Goal: Task Accomplishment & Management: Complete application form

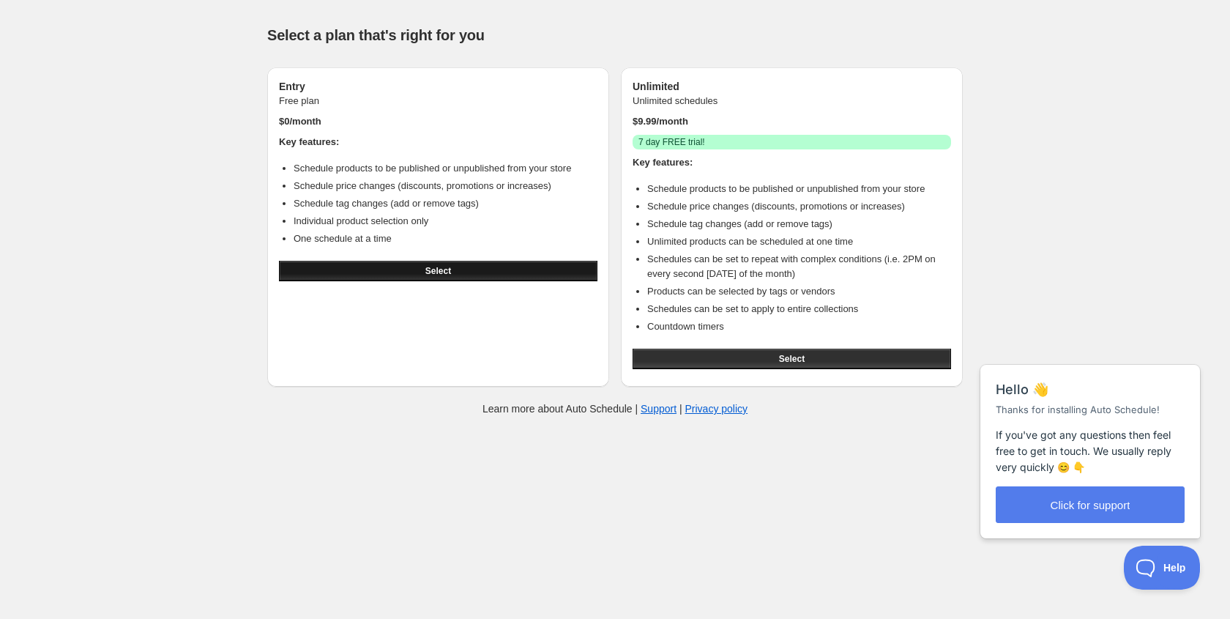
click at [450, 264] on button "Select" at bounding box center [438, 271] width 318 height 21
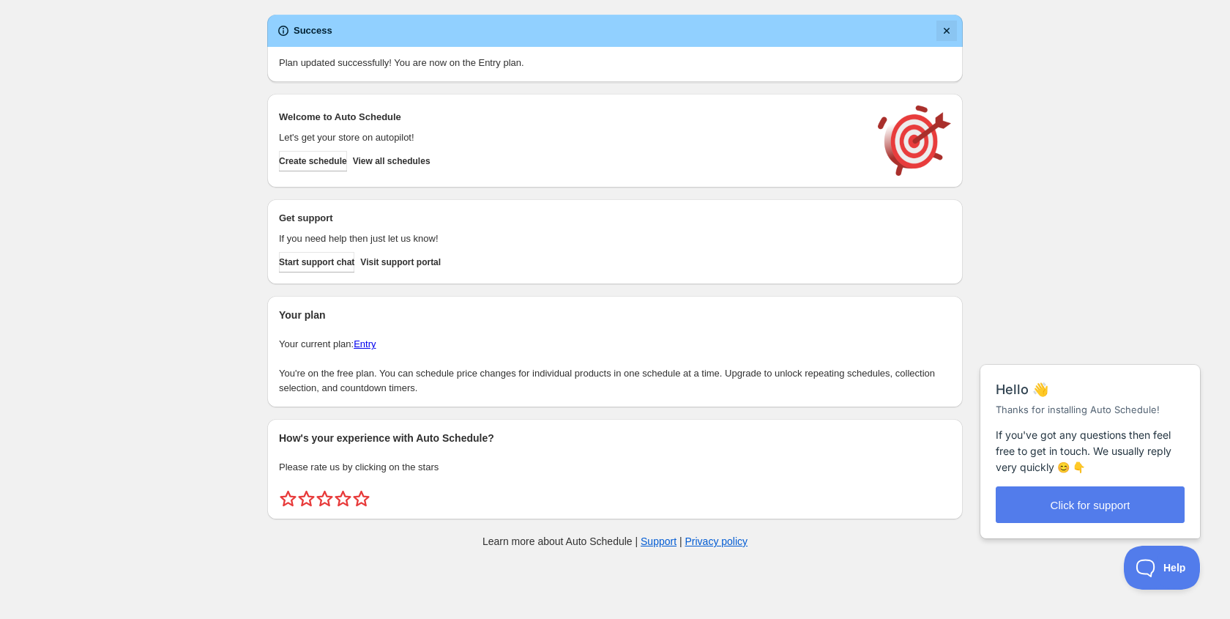
click at [948, 29] on icon "Dismiss notification" at bounding box center [947, 31] width 6 height 6
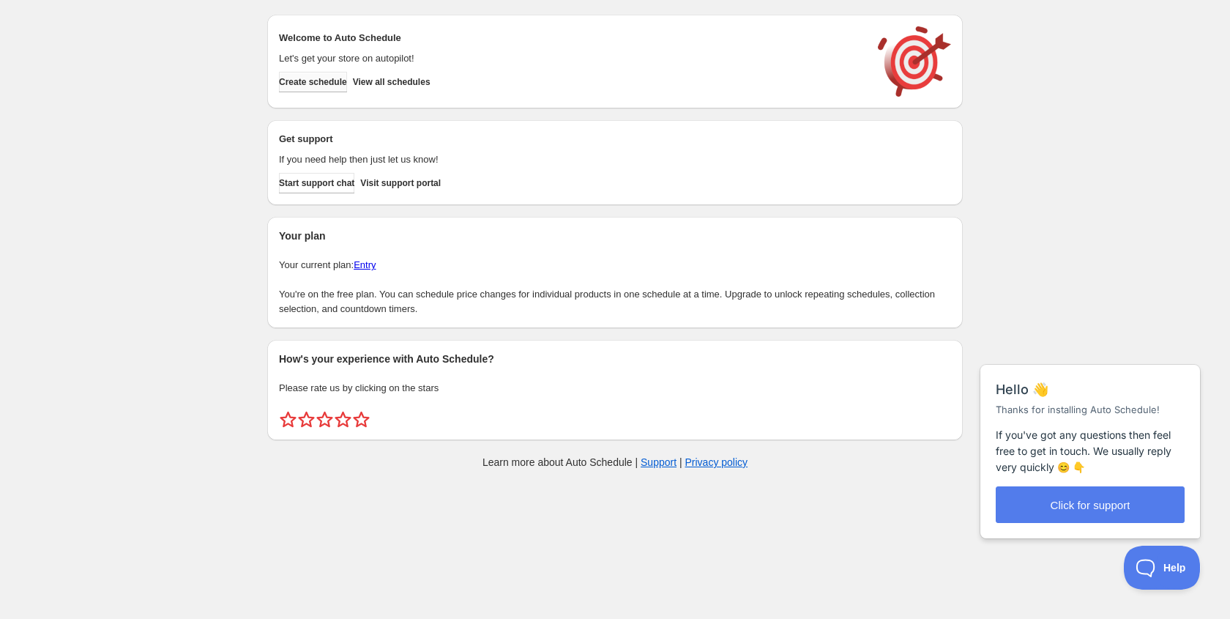
click at [329, 83] on span "Create schedule" at bounding box center [313, 82] width 68 height 12
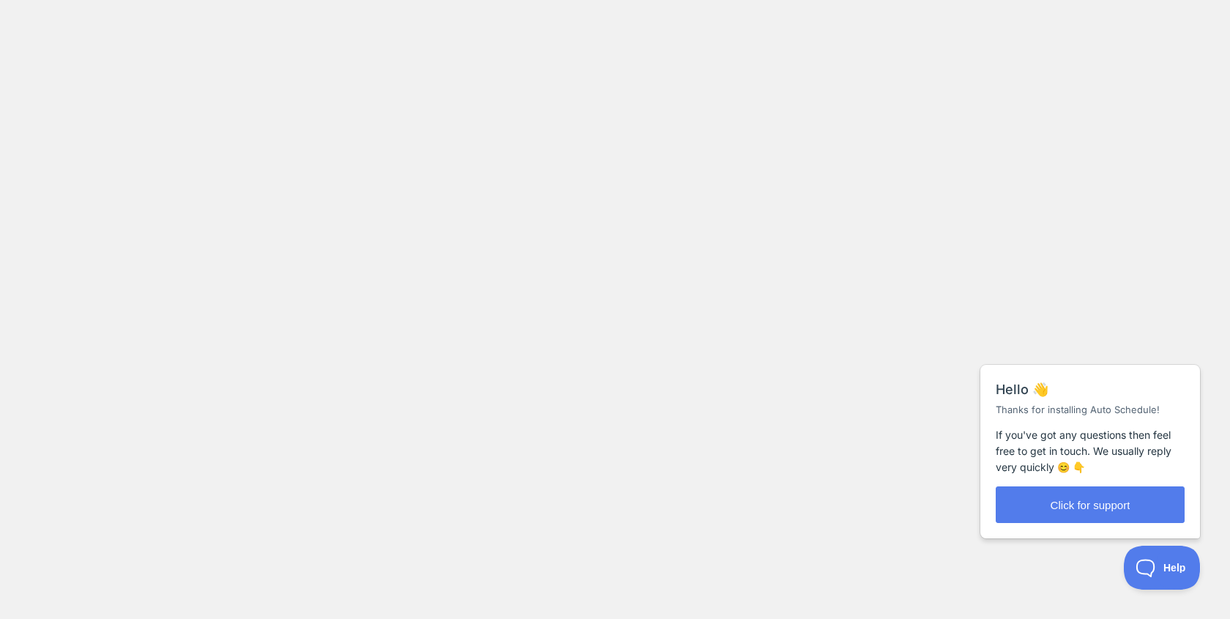
click at [503, 146] on body at bounding box center [615, 309] width 1230 height 619
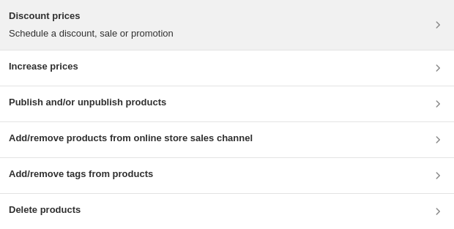
click at [216, 30] on div "Discount prices Schedule a discount, sale or promotion" at bounding box center [227, 25] width 436 height 32
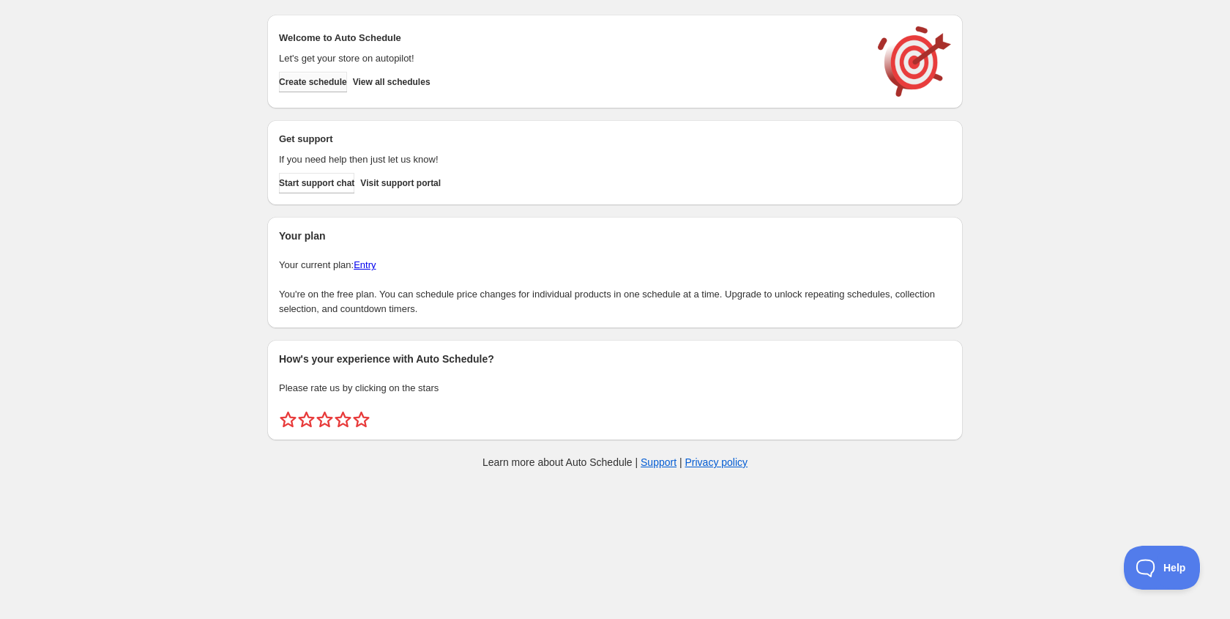
click at [337, 76] on span "Create schedule" at bounding box center [313, 82] width 68 height 12
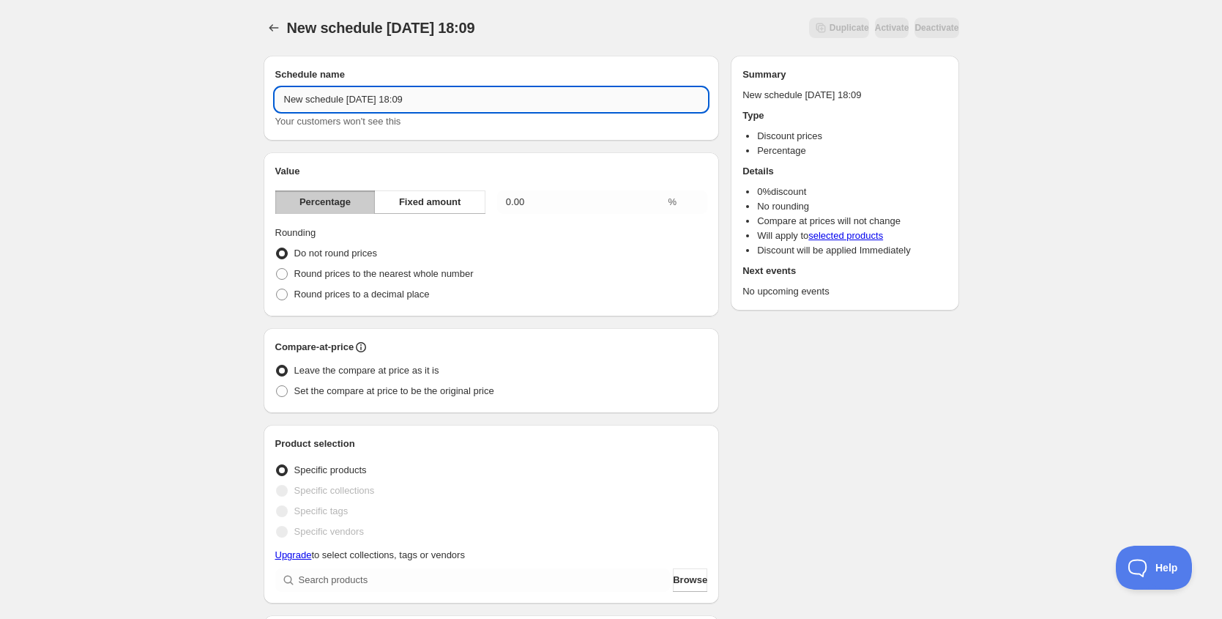
click at [446, 100] on input "New schedule [DATE] 18:09" at bounding box center [491, 99] width 433 height 23
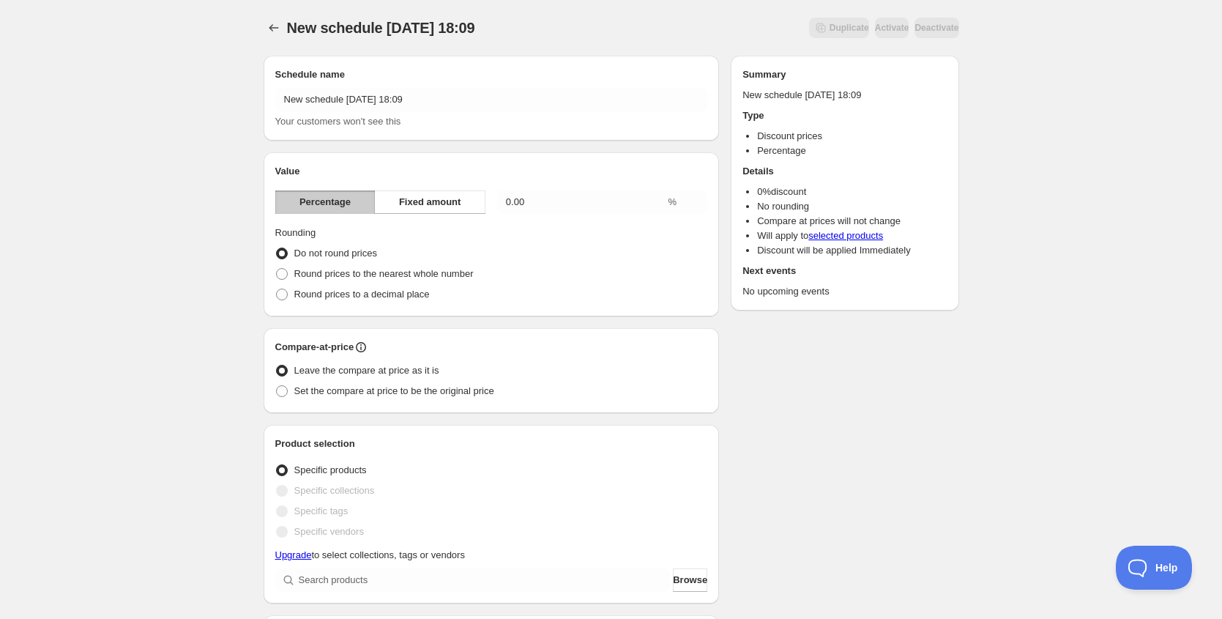
click at [228, 170] on div "New schedule [DATE] 18:09. This page is ready New schedule [DATE] 18:09 Duplica…" at bounding box center [611, 580] width 1222 height 1160
click at [547, 210] on input "0.00" at bounding box center [581, 201] width 168 height 23
click at [506, 204] on input "0.00" at bounding box center [581, 201] width 168 height 23
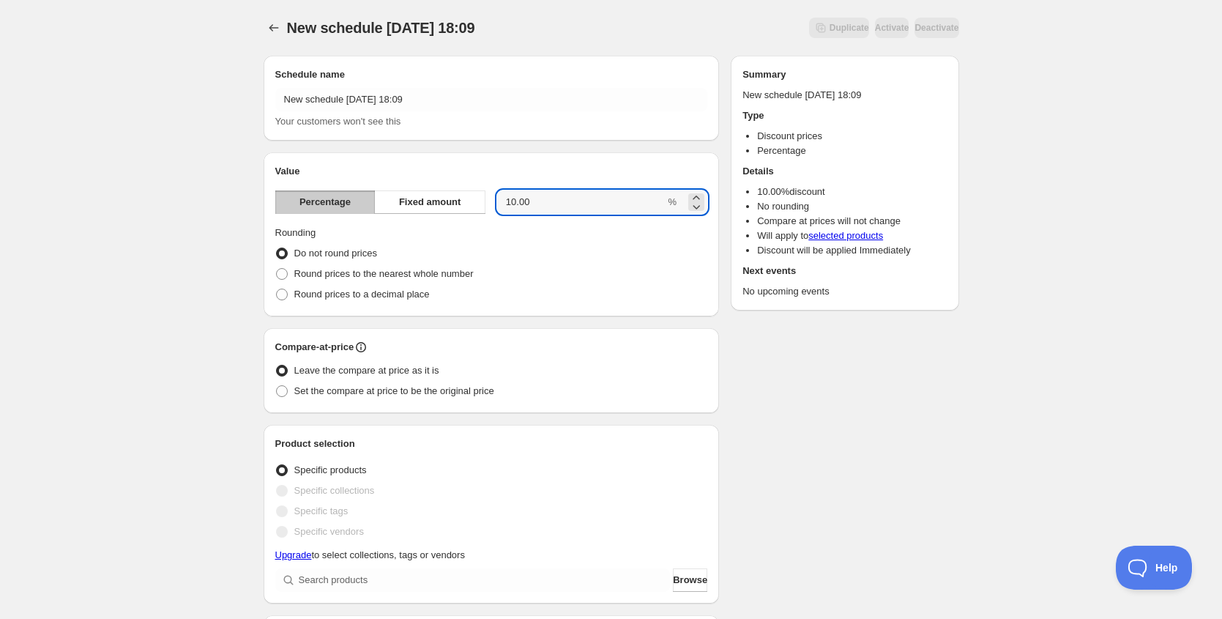
type input "10.00"
click at [623, 273] on div "Round prices to the nearest whole number" at bounding box center [491, 274] width 433 height 21
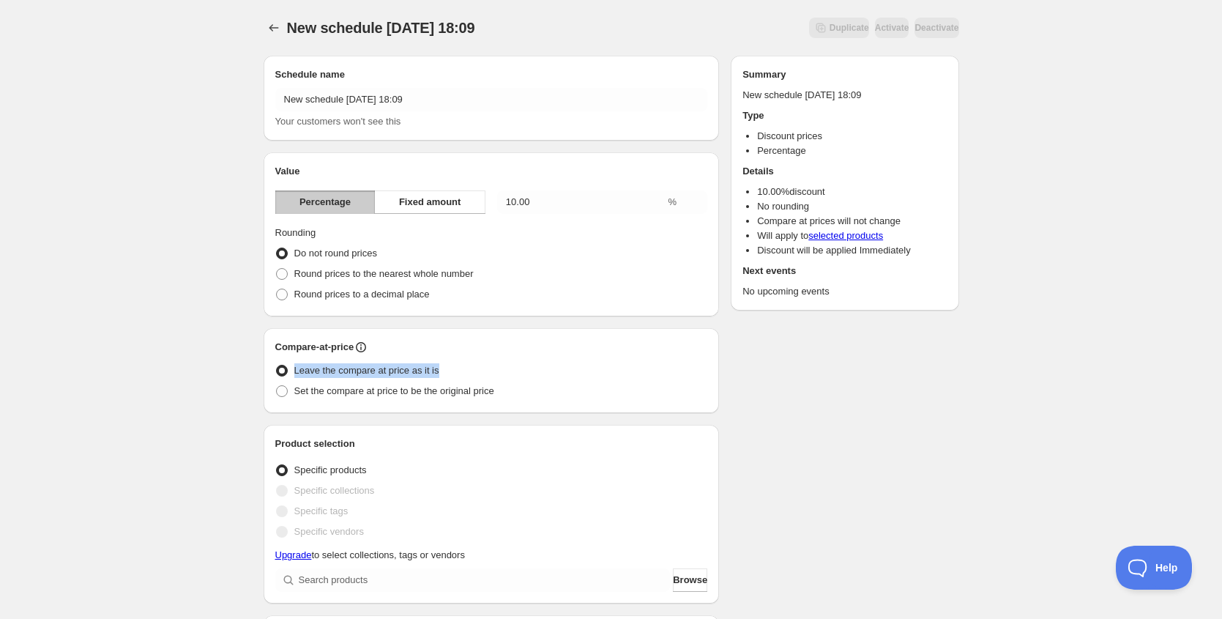
drag, startPoint x: 462, startPoint y: 372, endPoint x: 291, endPoint y: 366, distance: 171.4
click at [291, 366] on div "Leave the compare at price as it is" at bounding box center [491, 370] width 433 height 21
click at [518, 361] on div "Leave the compare at price as it is" at bounding box center [491, 370] width 433 height 21
drag, startPoint x: 510, startPoint y: 395, endPoint x: 294, endPoint y: 395, distance: 215.3
click at [294, 395] on div "Set the compare at price to be the original price" at bounding box center [491, 391] width 433 height 21
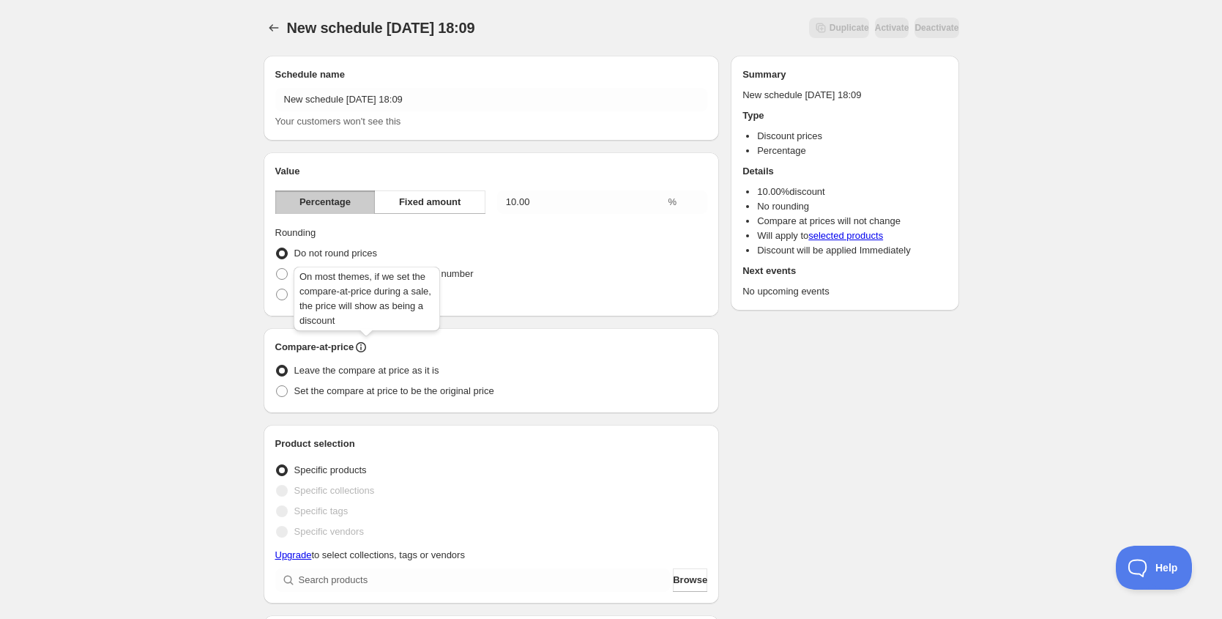
click at [368, 346] on icon at bounding box center [361, 347] width 15 height 15
drag, startPoint x: 299, startPoint y: 275, endPoint x: 368, endPoint y: 310, distance: 76.6
click at [362, 349] on icon at bounding box center [360, 348] width 1 height 4
drag, startPoint x: 373, startPoint y: 323, endPoint x: 369, endPoint y: 347, distance: 24.4
drag, startPoint x: 368, startPoint y: 345, endPoint x: 303, endPoint y: 277, distance: 93.7
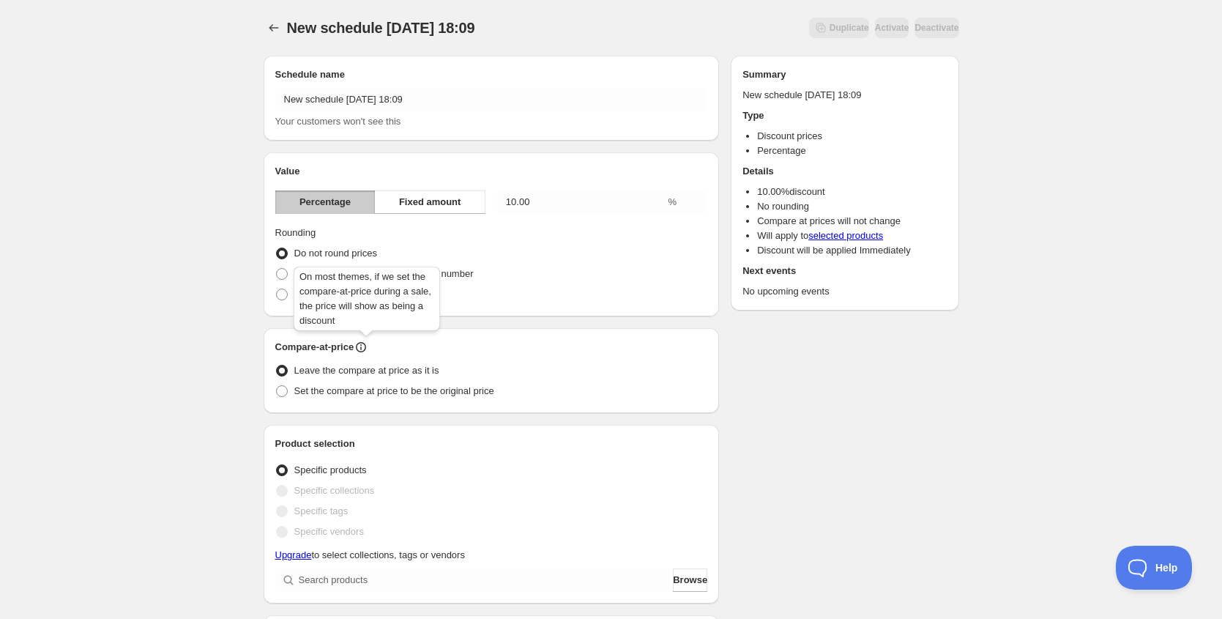
click at [303, 277] on div "New schedule [DATE] 18:09. This page is ready New schedule [DATE] 18:09 Duplica…" at bounding box center [611, 580] width 1222 height 1160
drag, startPoint x: 303, startPoint y: 277, endPoint x: 386, endPoint y: 310, distance: 89.1
click at [366, 345] on icon at bounding box center [361, 347] width 15 height 15
click at [362, 349] on icon at bounding box center [360, 348] width 1 height 4
drag, startPoint x: 376, startPoint y: 308, endPoint x: 368, endPoint y: 305, distance: 8.8
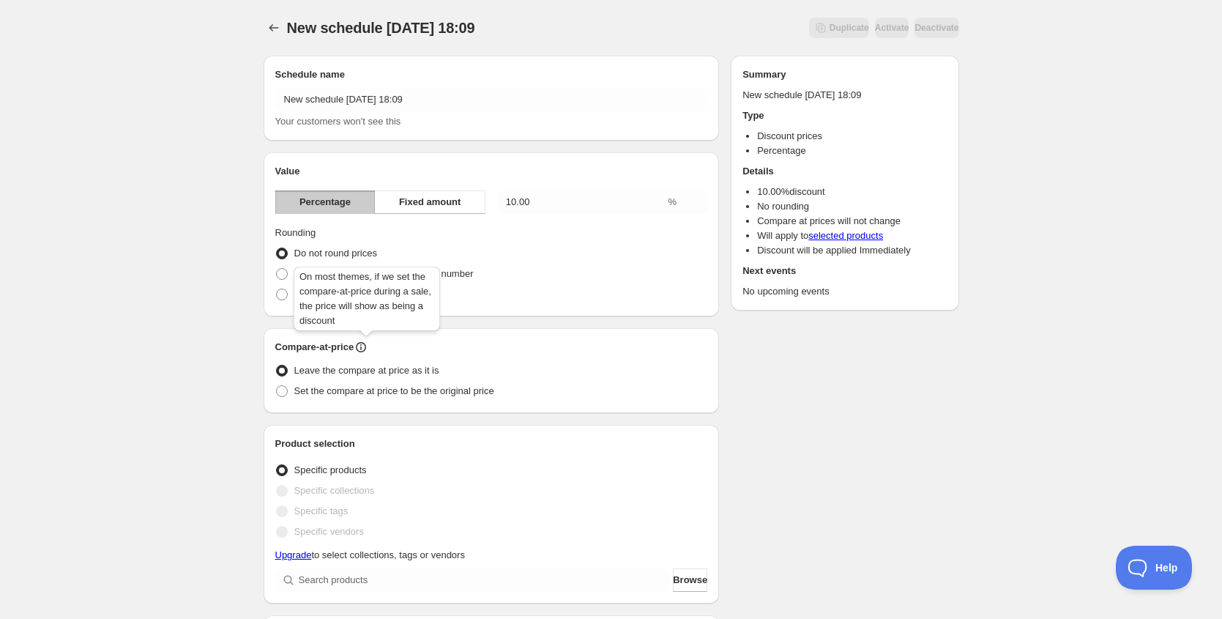
click at [368, 351] on icon at bounding box center [361, 347] width 15 height 15
drag, startPoint x: 332, startPoint y: 295, endPoint x: 359, endPoint y: 313, distance: 32.3
click at [365, 345] on icon at bounding box center [361, 347] width 15 height 15
drag, startPoint x: 329, startPoint y: 285, endPoint x: 356, endPoint y: 308, distance: 34.8
click at [375, 350] on div "Compare-at-price" at bounding box center [491, 347] width 433 height 15
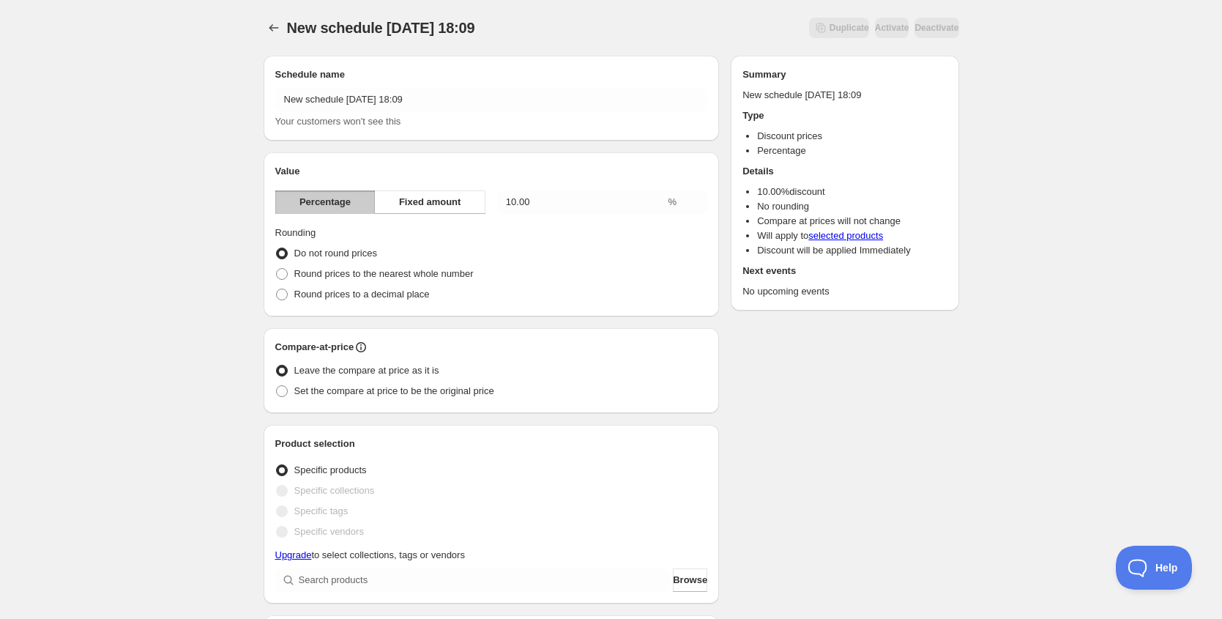
click at [375, 350] on div "Compare-at-price" at bounding box center [491, 347] width 433 height 15
click at [368, 349] on icon at bounding box center [361, 347] width 15 height 15
drag, startPoint x: 313, startPoint y: 286, endPoint x: 341, endPoint y: 302, distance: 32.1
click at [324, 372] on span "Leave the compare at price as it is" at bounding box center [366, 370] width 145 height 11
click at [277, 365] on input "Leave the compare at price as it is" at bounding box center [276, 365] width 1 height 1
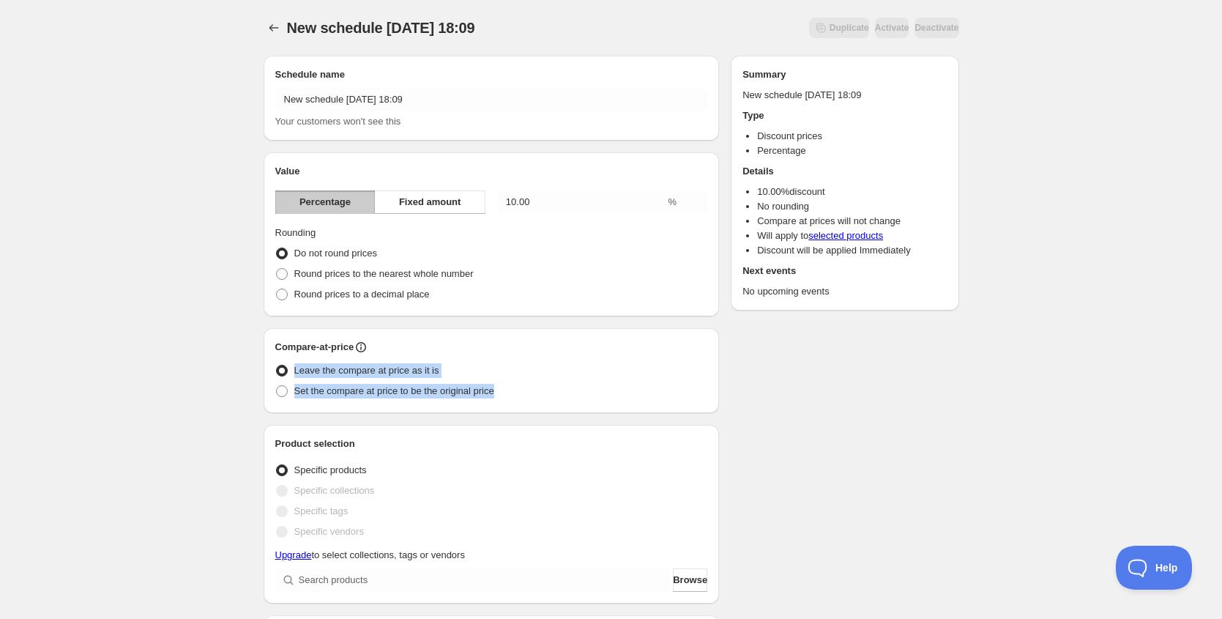
drag, startPoint x: 522, startPoint y: 393, endPoint x: 245, endPoint y: 357, distance: 279.1
click at [246, 357] on div "New schedule [DATE] 18:09. This page is ready New schedule [DATE] 18:09 Duplica…" at bounding box center [611, 565] width 731 height 1130
click at [408, 390] on span "Set the compare at price to be the original price" at bounding box center [394, 390] width 200 height 11
click at [277, 386] on input "Set the compare at price to be the original price" at bounding box center [276, 385] width 1 height 1
radio input "true"
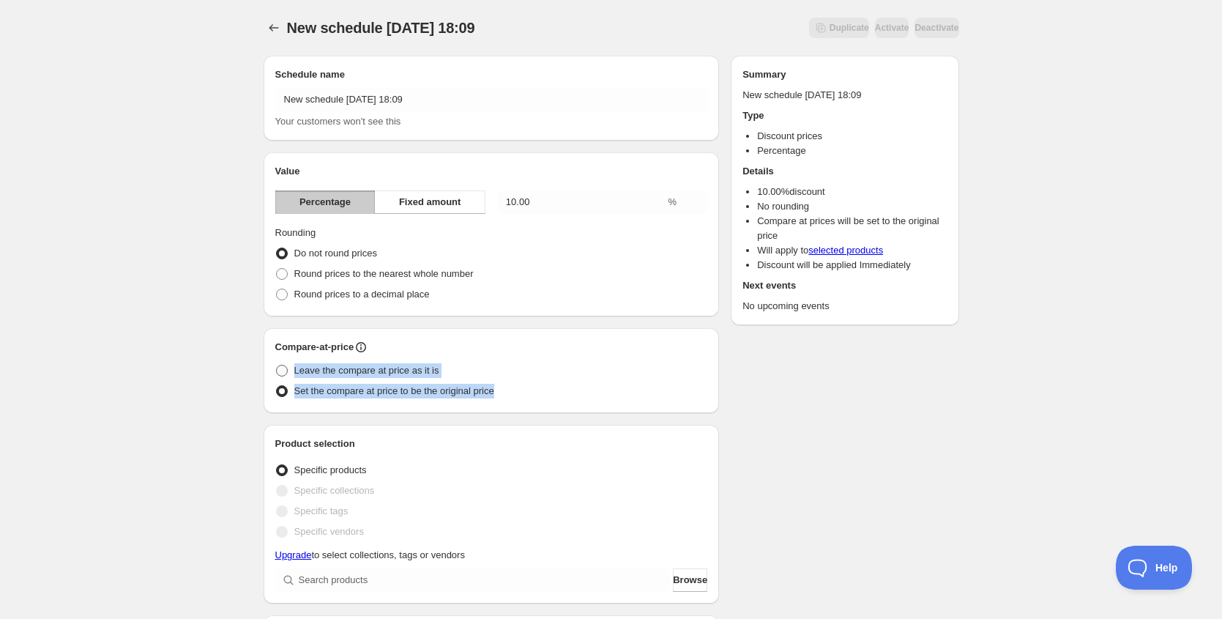
drag, startPoint x: 513, startPoint y: 387, endPoint x: 292, endPoint y: 369, distance: 221.9
click at [292, 369] on ul "Leave the compare at price as it is Set the compare at price to be the original…" at bounding box center [491, 380] width 433 height 41
click at [281, 371] on span at bounding box center [282, 371] width 12 height 12
click at [277, 365] on input "Leave the compare at price as it is" at bounding box center [276, 365] width 1 height 1
radio input "true"
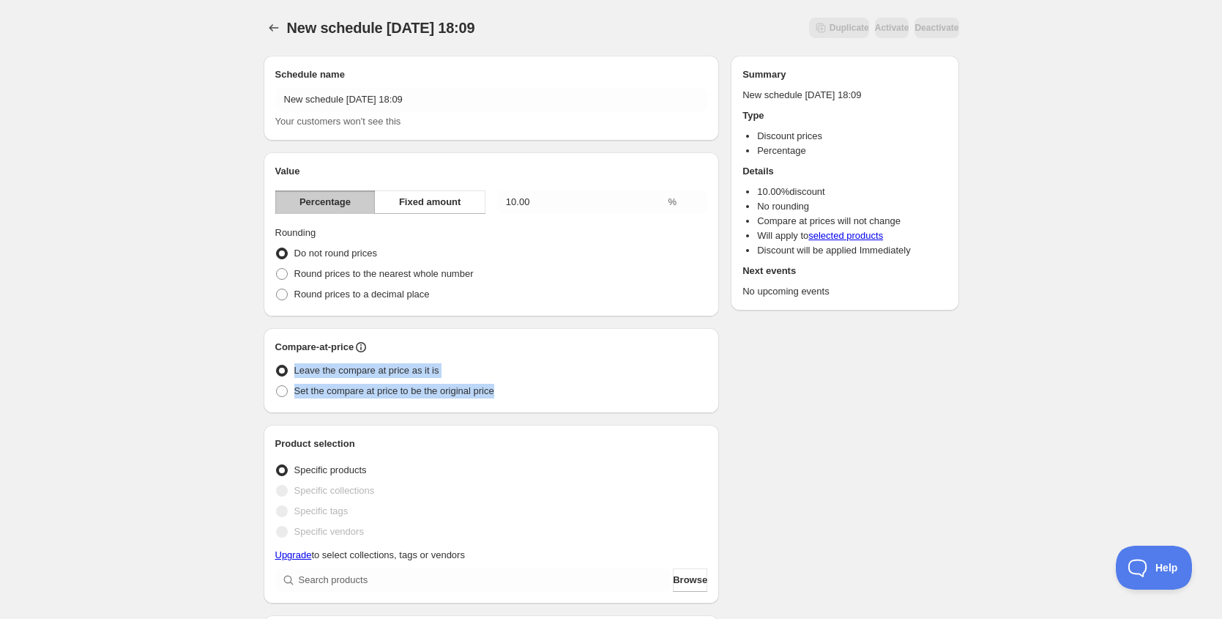
drag, startPoint x: 517, startPoint y: 399, endPoint x: 288, endPoint y: 374, distance: 230.5
click at [288, 374] on ul "Leave the compare at price as it is Set the compare at price to be the original…" at bounding box center [491, 380] width 433 height 41
click at [460, 377] on div "Leave the compare at price as it is" at bounding box center [491, 370] width 433 height 21
click at [359, 346] on icon at bounding box center [361, 347] width 15 height 15
drag, startPoint x: 379, startPoint y: 327, endPoint x: 373, endPoint y: 345, distance: 18.5
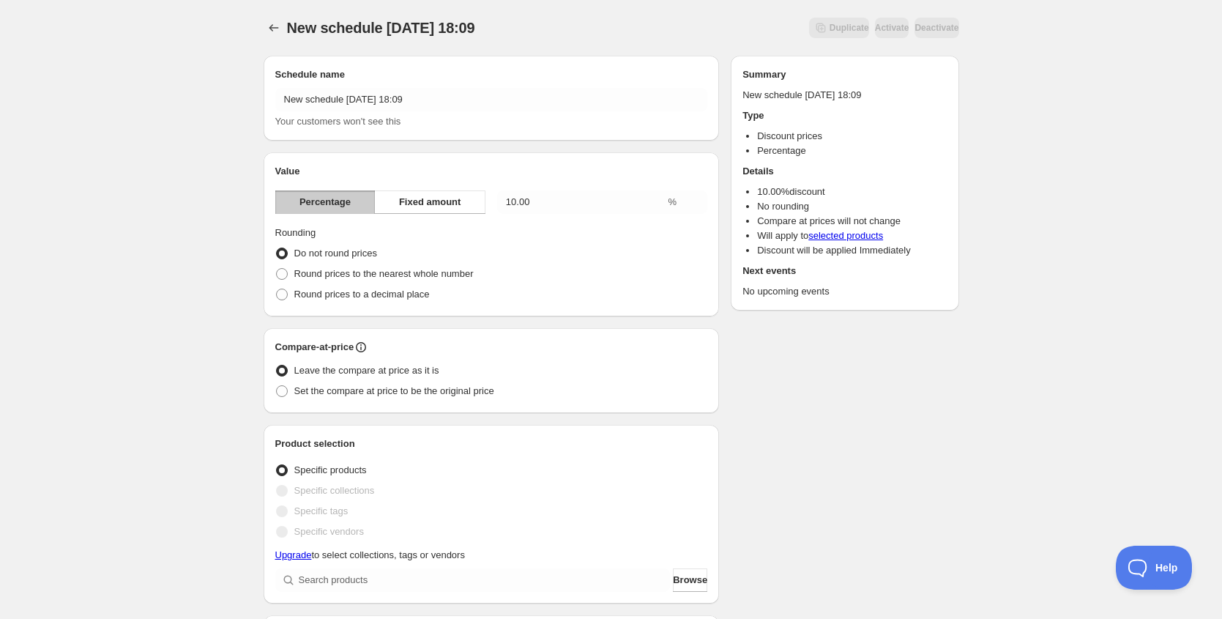
click at [368, 346] on icon at bounding box center [361, 347] width 15 height 15
drag, startPoint x: 363, startPoint y: 313, endPoint x: 369, endPoint y: 345, distance: 32.7
click at [368, 345] on icon at bounding box center [361, 347] width 15 height 15
click at [172, 336] on div "New schedule [DATE] 18:09. This page is ready New schedule [DATE] 18:09 Duplica…" at bounding box center [611, 580] width 1222 height 1160
click at [286, 392] on span at bounding box center [282, 391] width 12 height 12
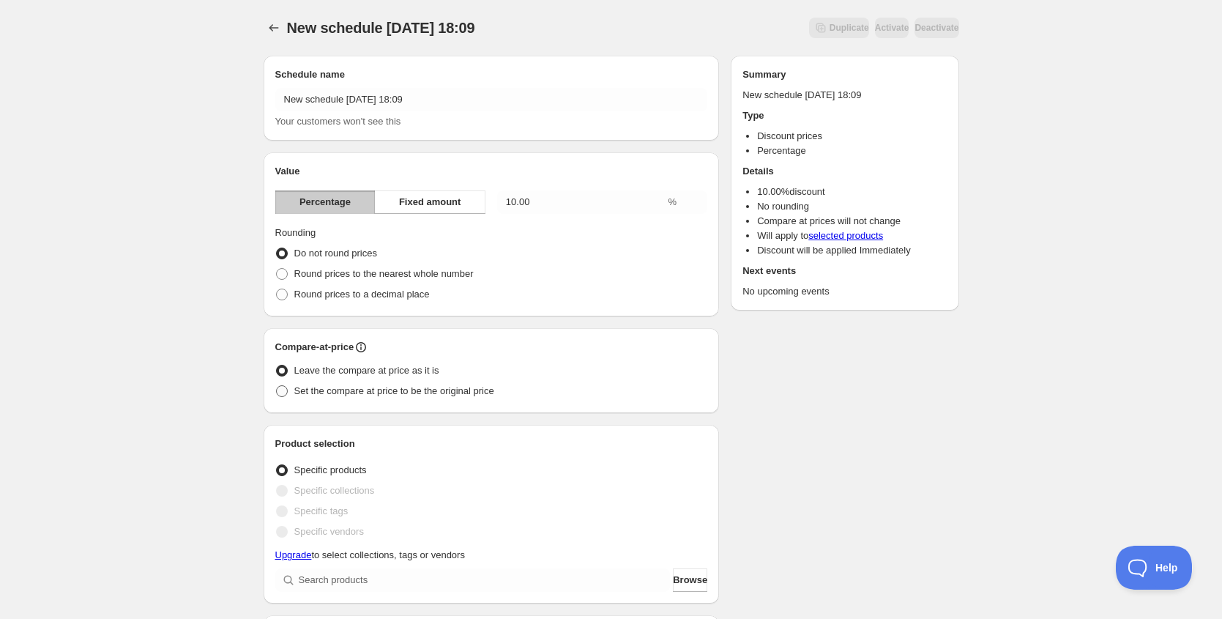
click at [277, 386] on input "Set the compare at price to be the original price" at bounding box center [276, 385] width 1 height 1
radio input "true"
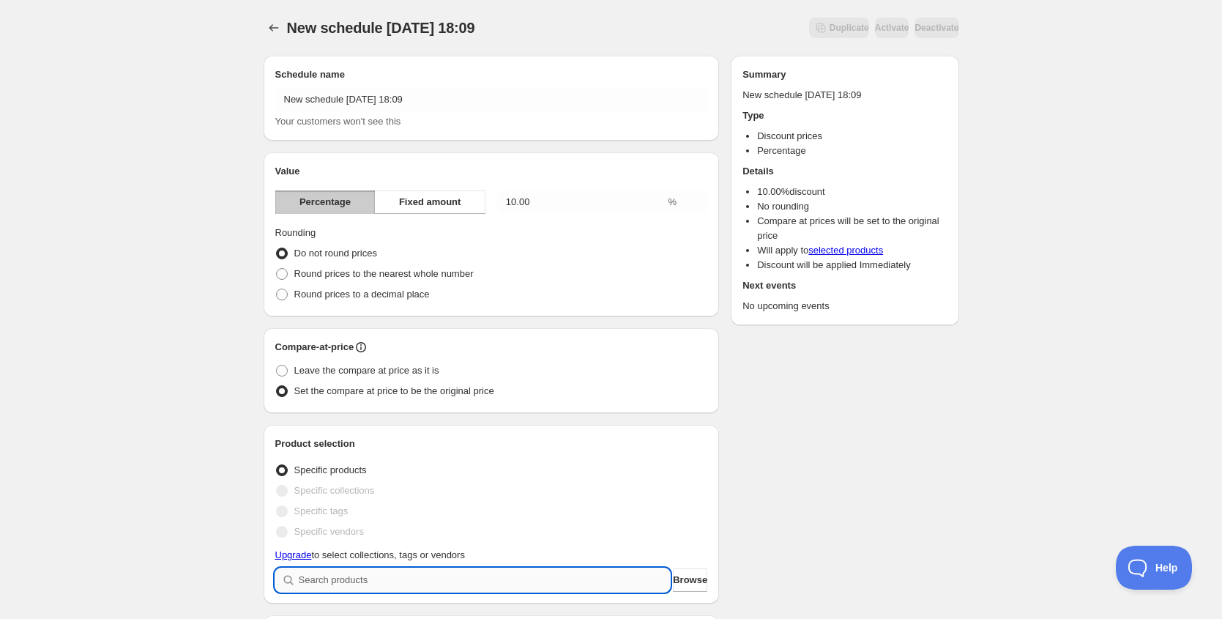
click at [373, 588] on input "search" at bounding box center [485, 579] width 372 height 23
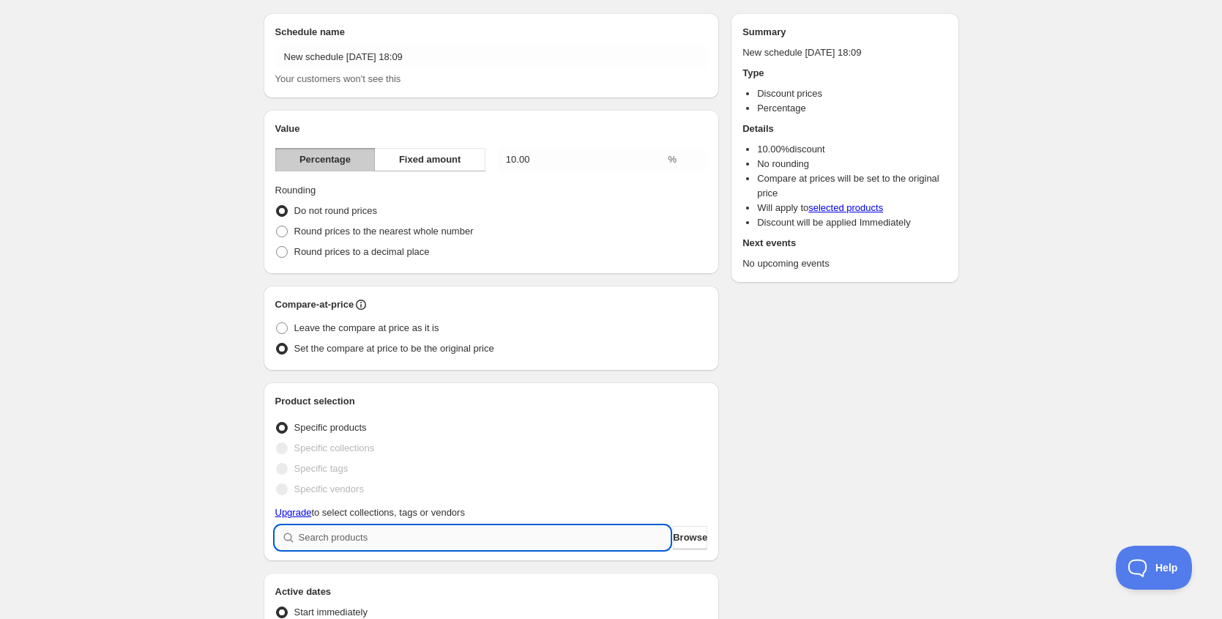
scroll to position [81, 0]
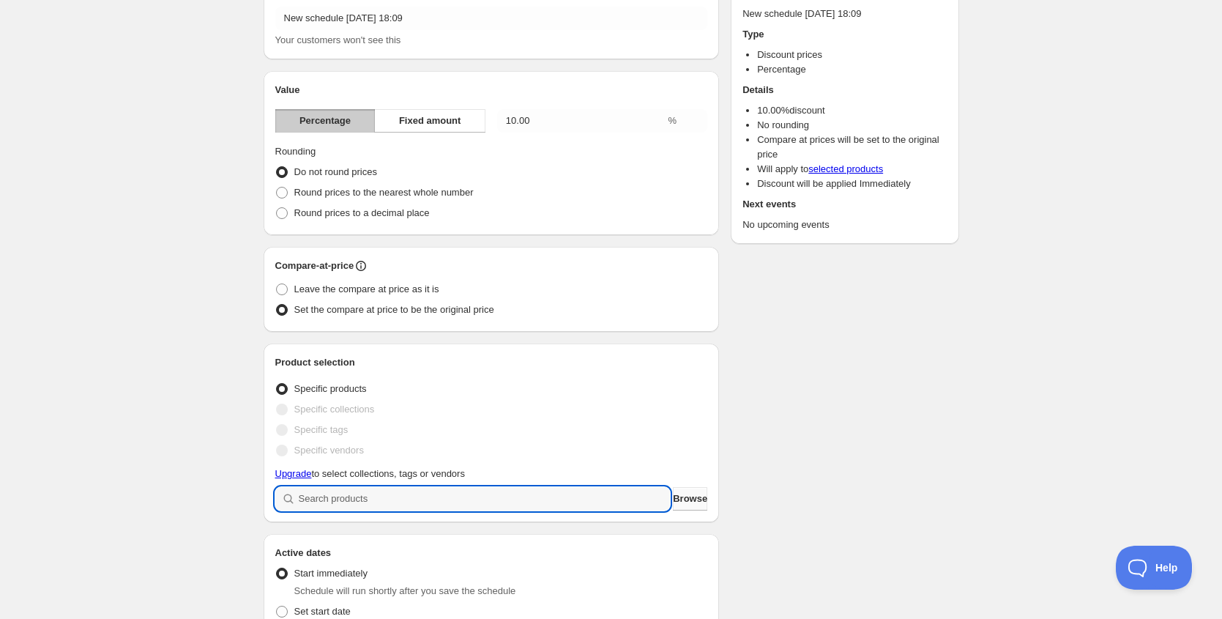
click at [690, 505] on span "Browse" at bounding box center [690, 498] width 34 height 15
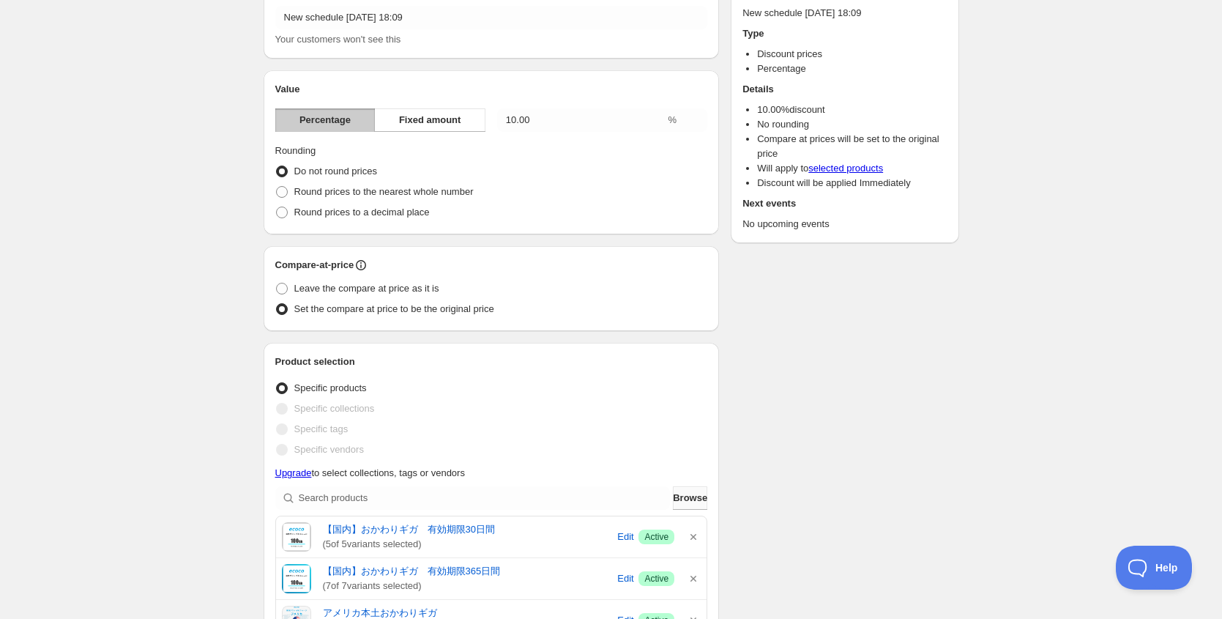
scroll to position [0, 0]
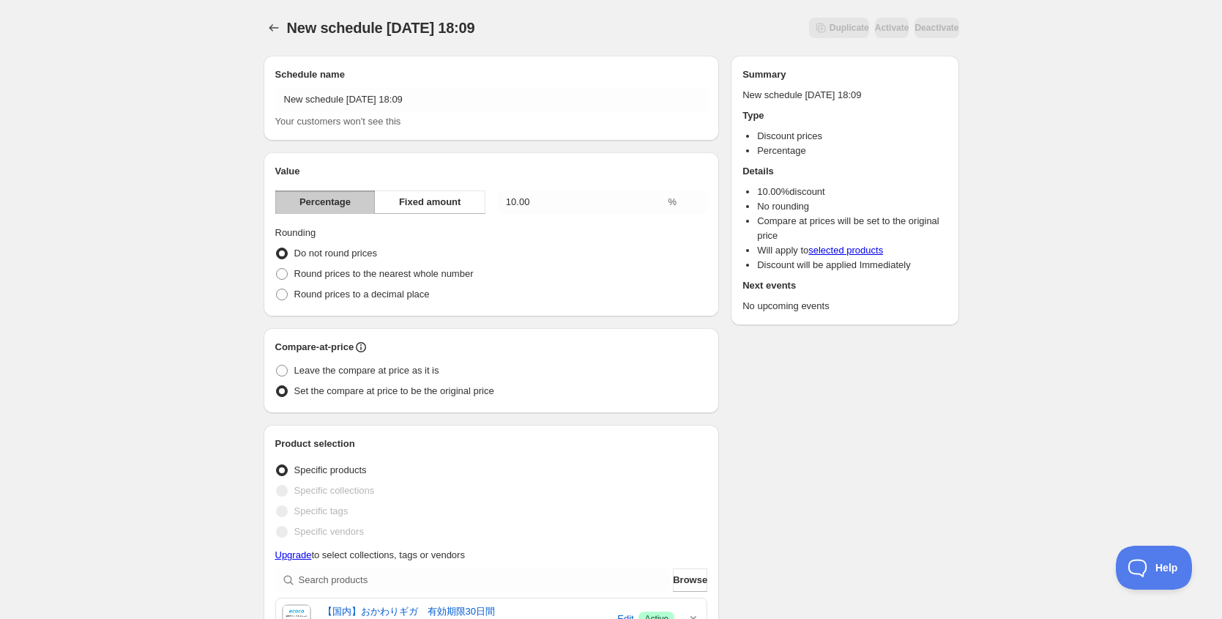
click at [289, 491] on label "Specific collections" at bounding box center [325, 490] width 100 height 21
click at [285, 491] on span at bounding box center [282, 491] width 12 height 12
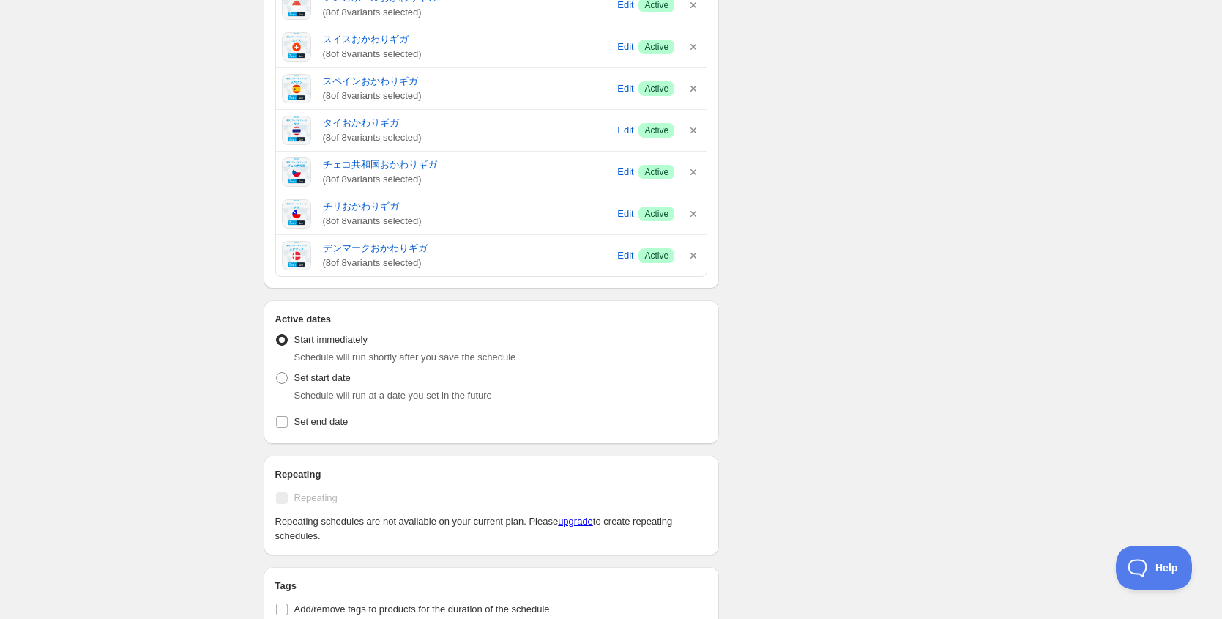
scroll to position [1530, 0]
click at [288, 384] on span at bounding box center [281, 379] width 13 height 13
click at [277, 374] on input "Set start date" at bounding box center [276, 373] width 1 height 1
radio input "true"
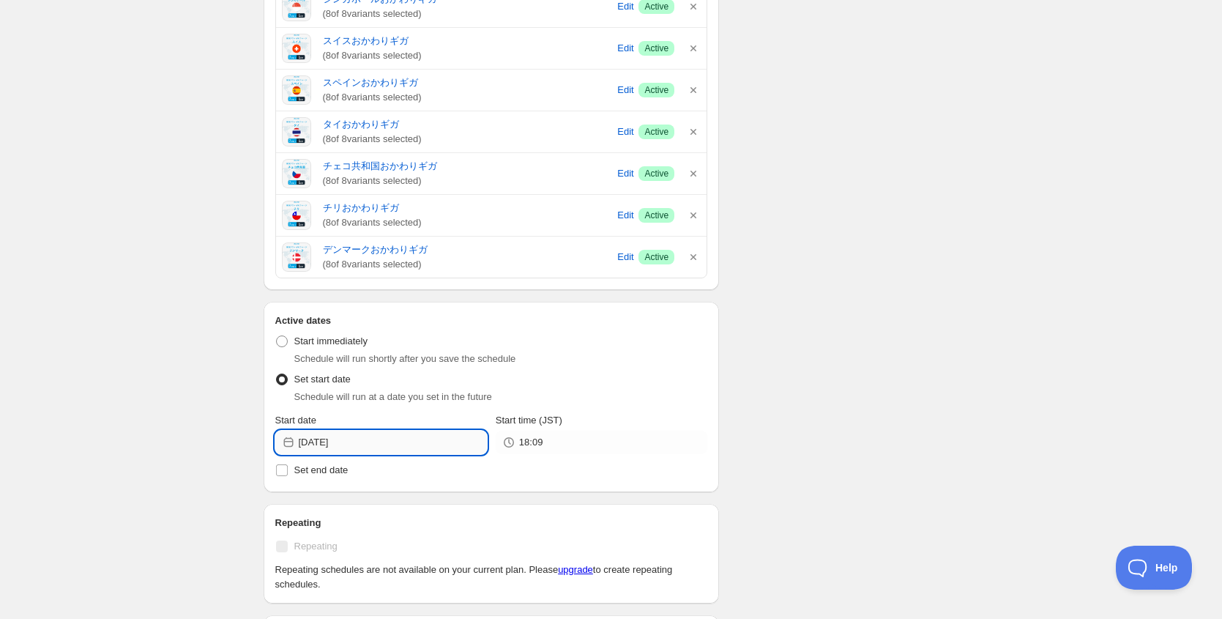
click at [387, 440] on input "[DATE]" at bounding box center [393, 442] width 188 height 23
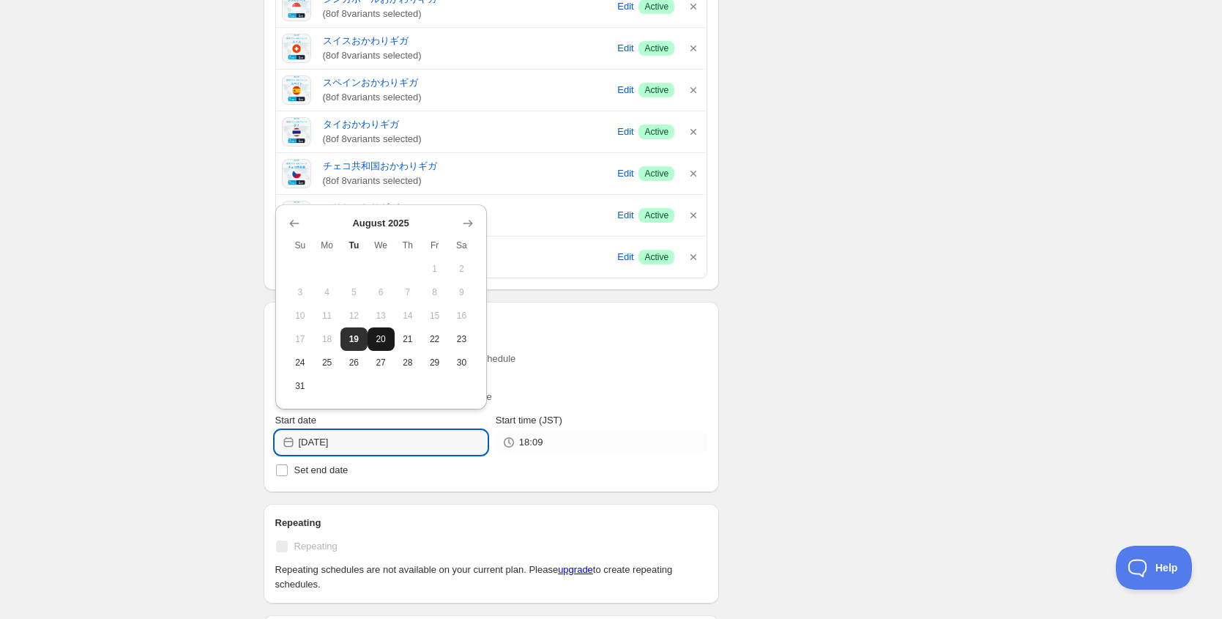
click at [384, 340] on span "20" at bounding box center [380, 339] width 15 height 12
type input "[DATE]"
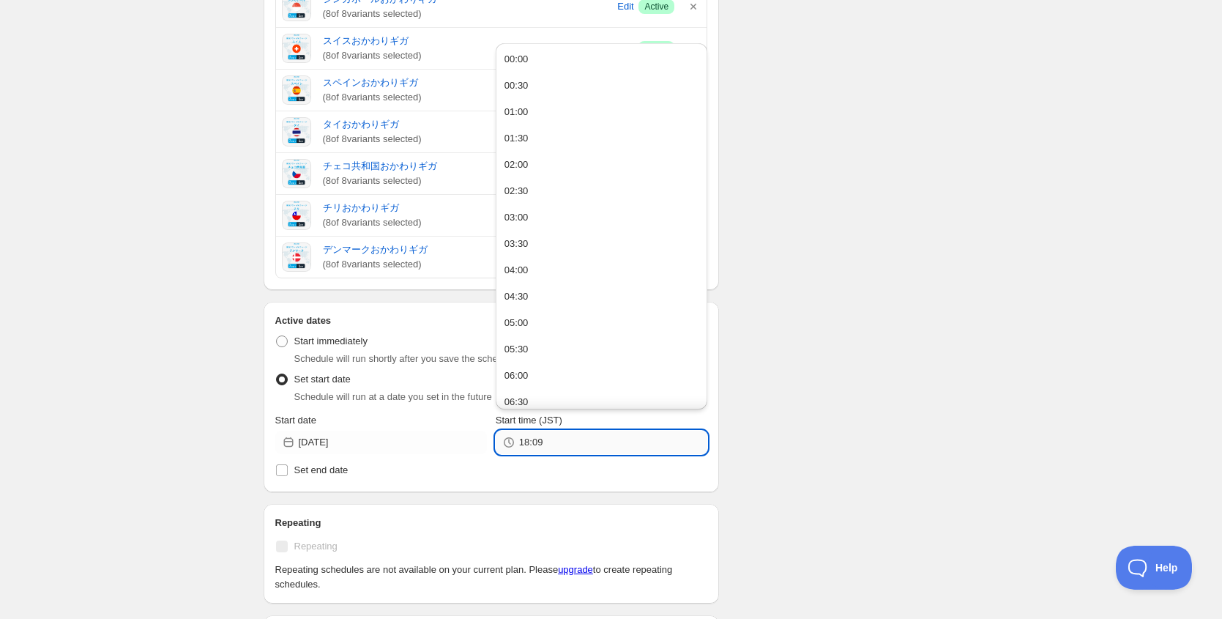
click at [573, 449] on input "18:09" at bounding box center [613, 442] width 188 height 23
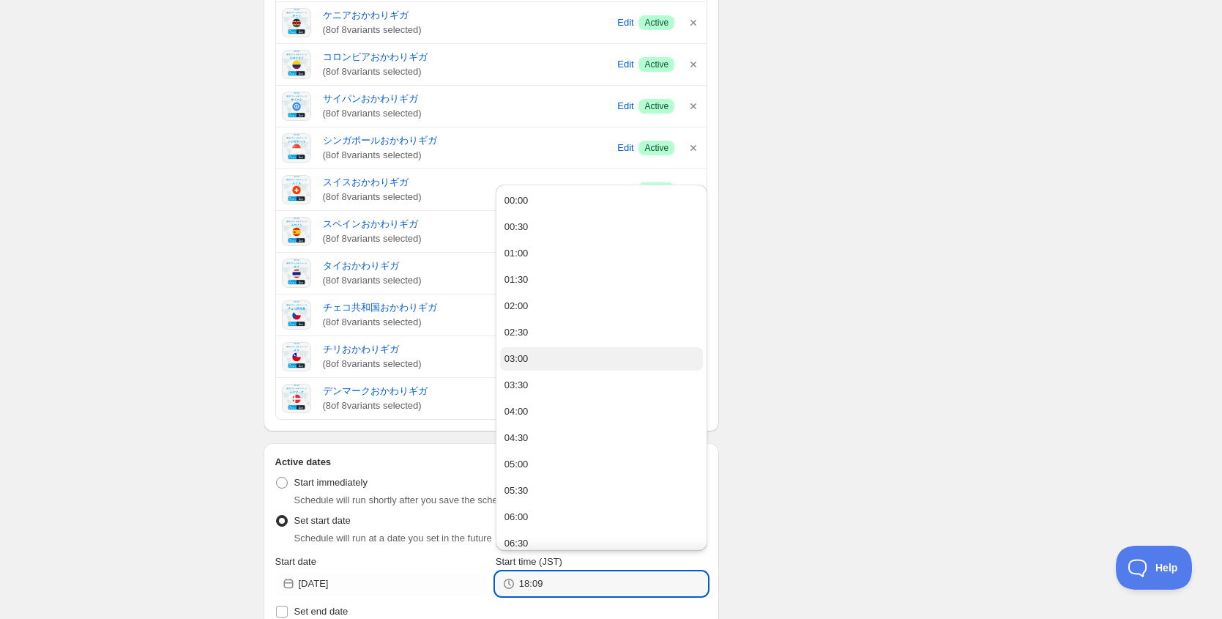
scroll to position [1361, 0]
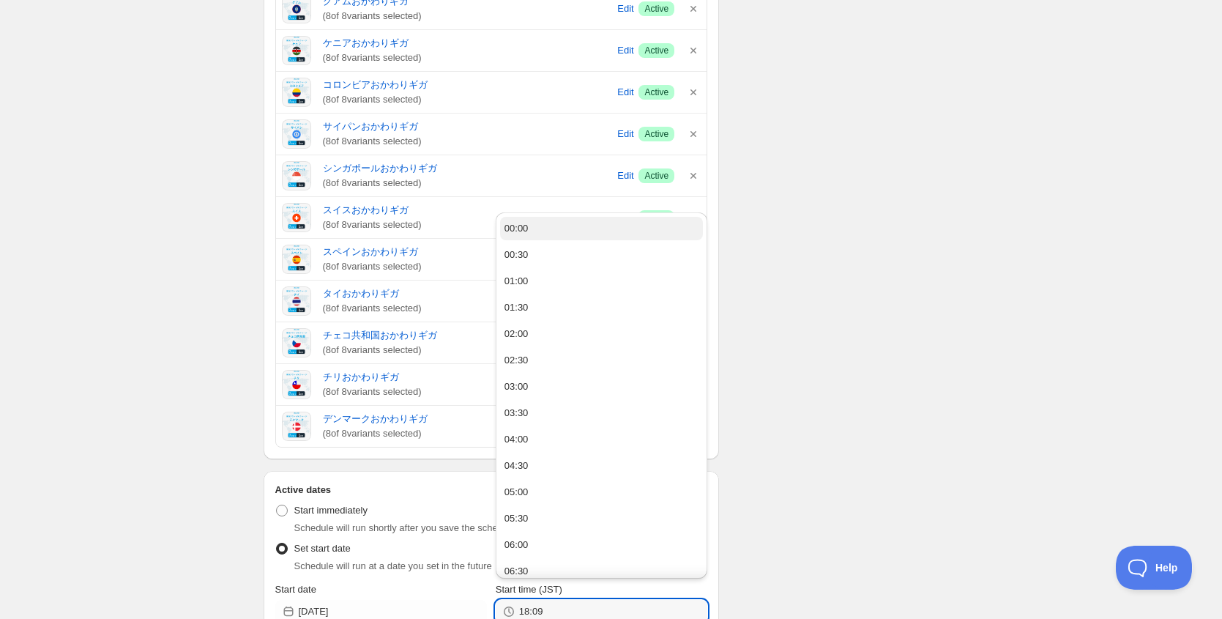
click at [567, 227] on button "00:00" at bounding box center [601, 228] width 203 height 23
type input "00:00"
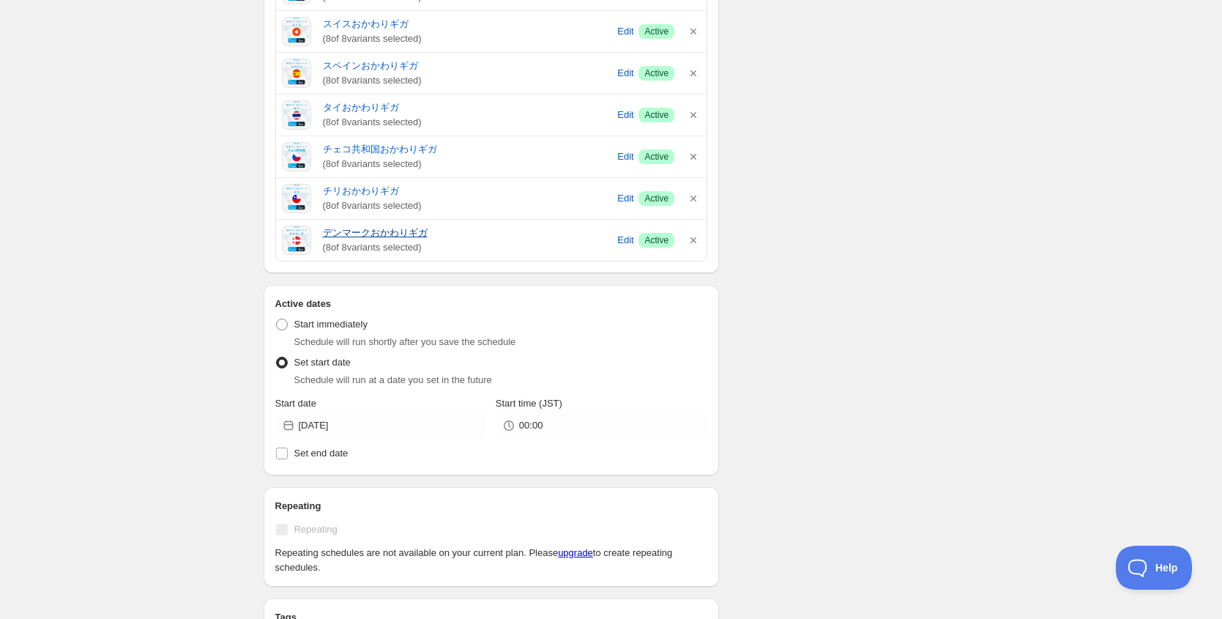
scroll to position [1552, 0]
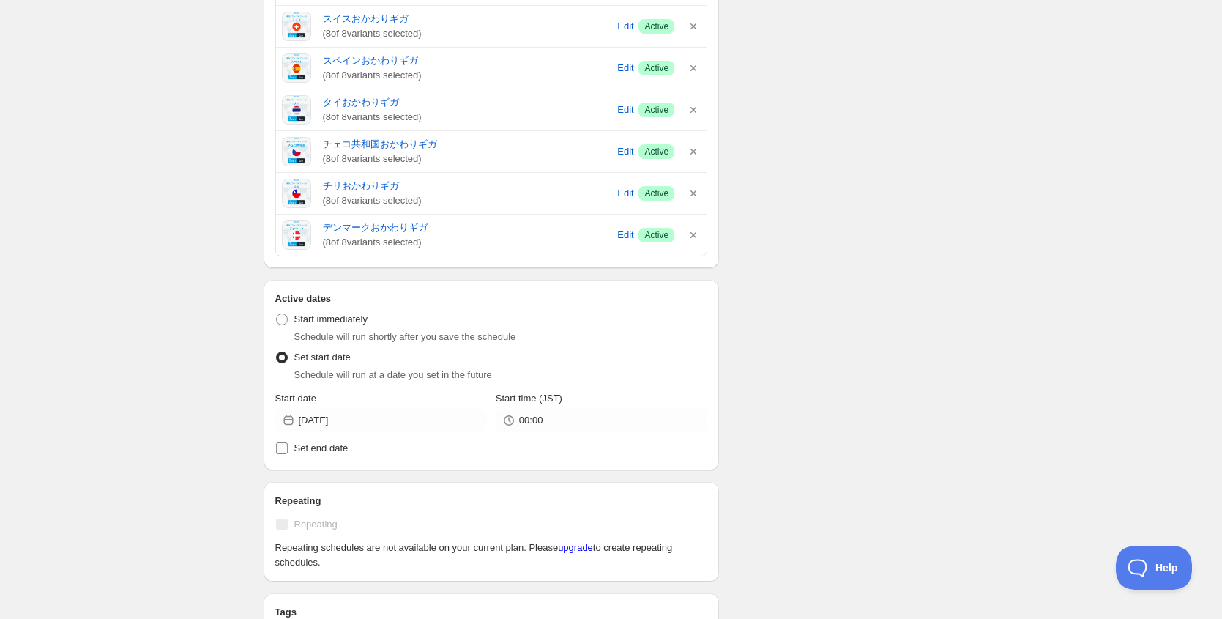
click at [287, 448] on input "Set end date" at bounding box center [282, 448] width 12 height 12
checkbox input "true"
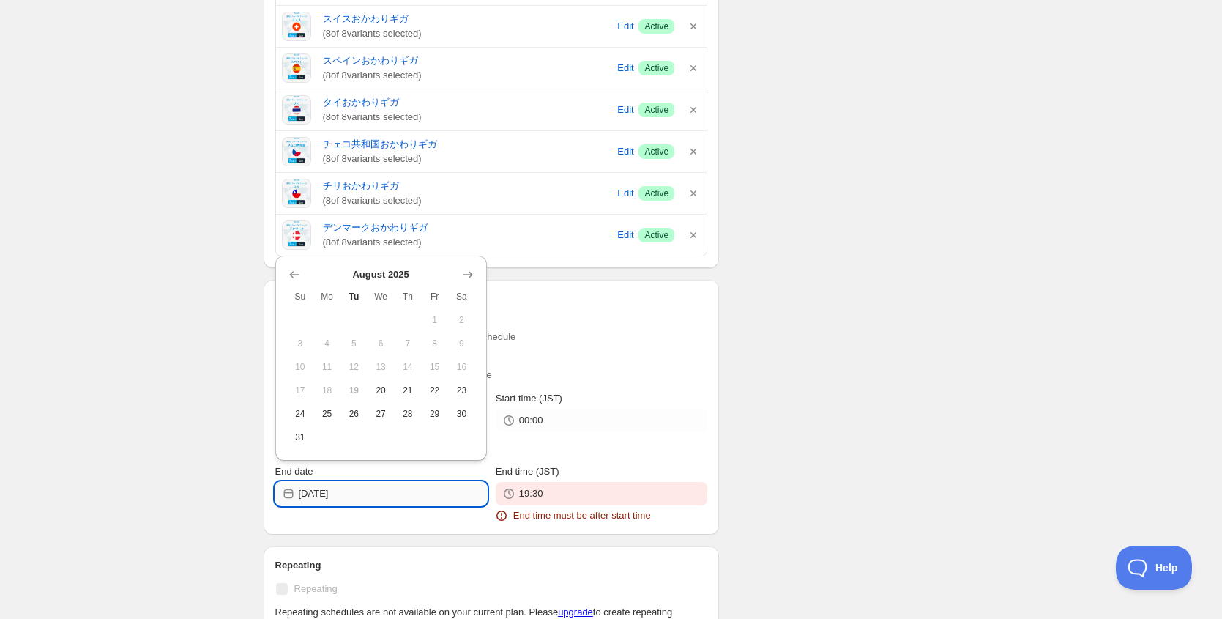
click at [387, 499] on input "[DATE]" at bounding box center [393, 493] width 188 height 23
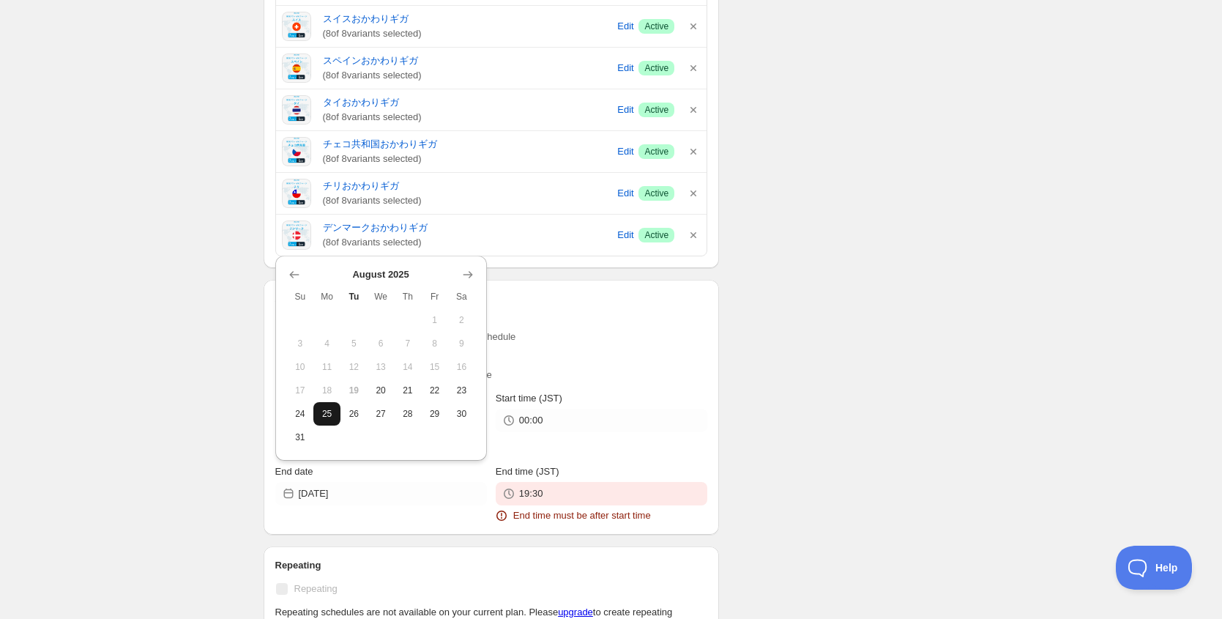
click at [332, 415] on span "25" at bounding box center [326, 414] width 15 height 12
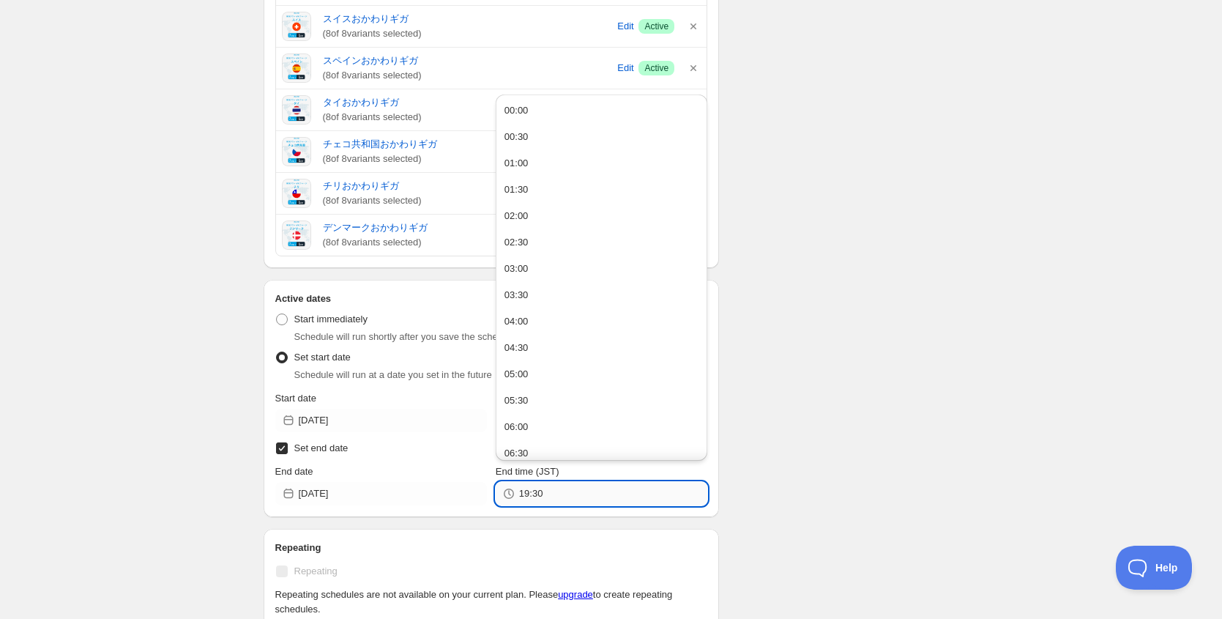
click at [555, 502] on input "19:30" at bounding box center [613, 493] width 188 height 23
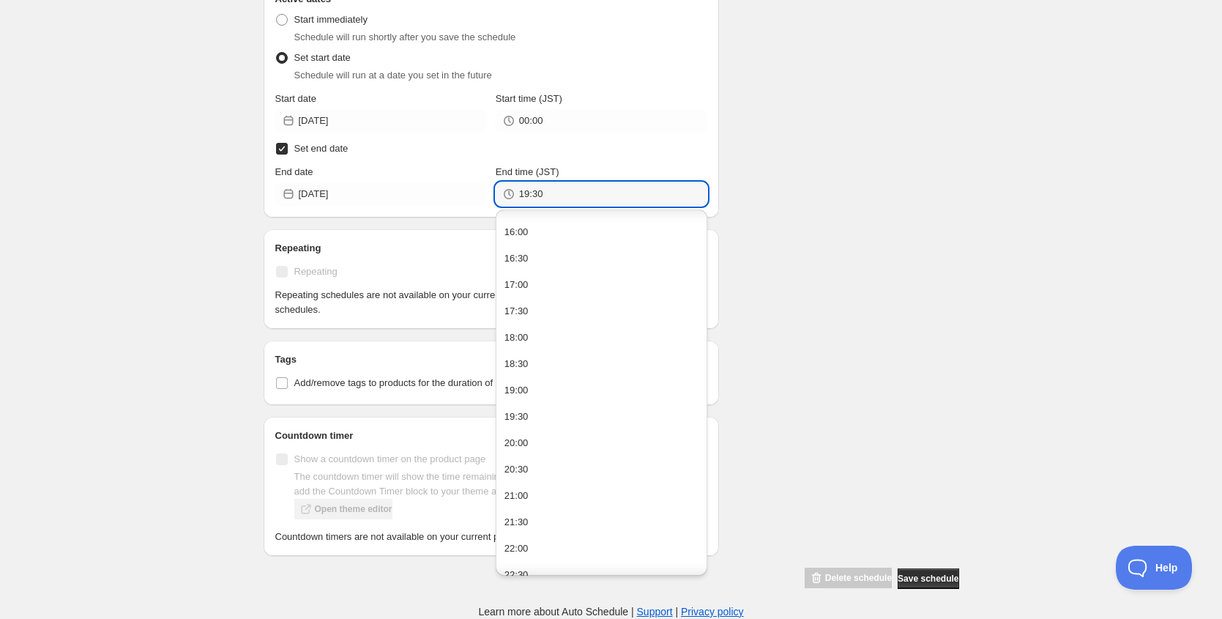
scroll to position [835, 0]
click at [463, 203] on div "Active dates Active Date Type Start immediately Schedule will run shortly after…" at bounding box center [492, 98] width 456 height 237
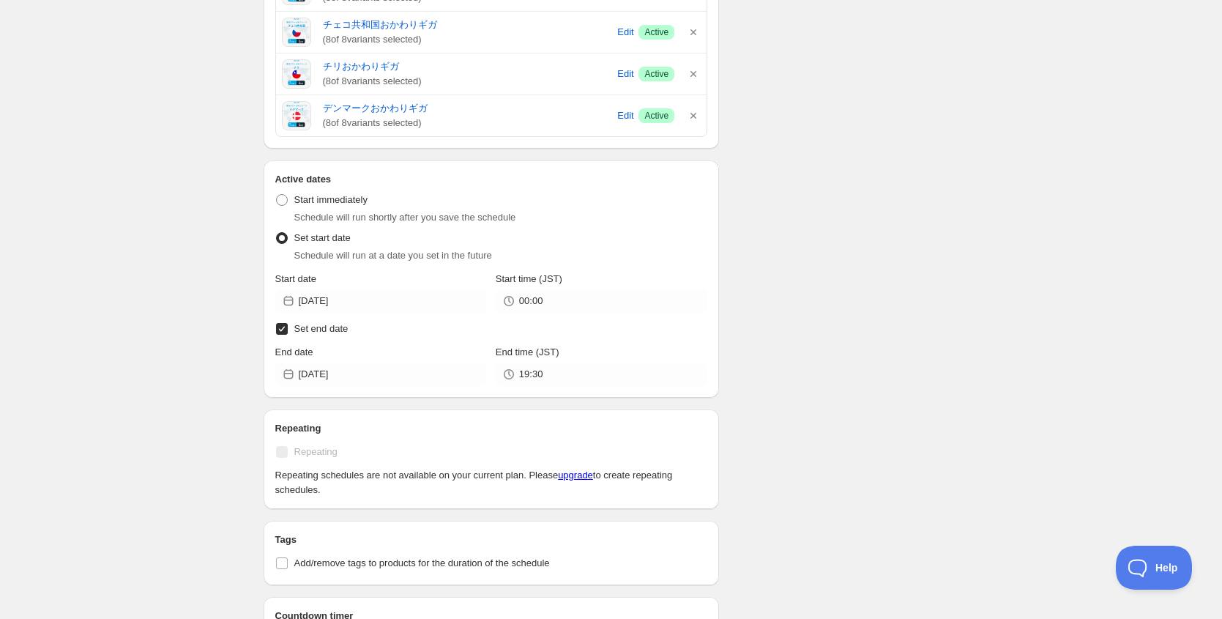
scroll to position [1669, 0]
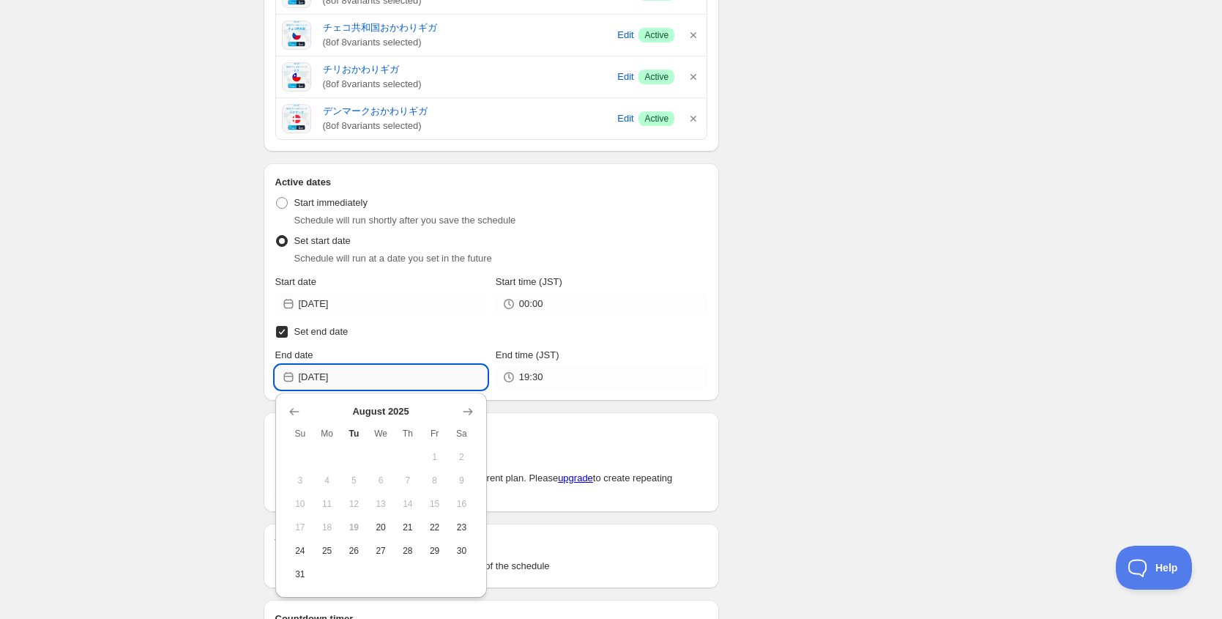
click at [370, 380] on input "[DATE]" at bounding box center [393, 376] width 188 height 23
click at [359, 556] on button "26" at bounding box center [353, 550] width 27 height 23
type input "[DATE]"
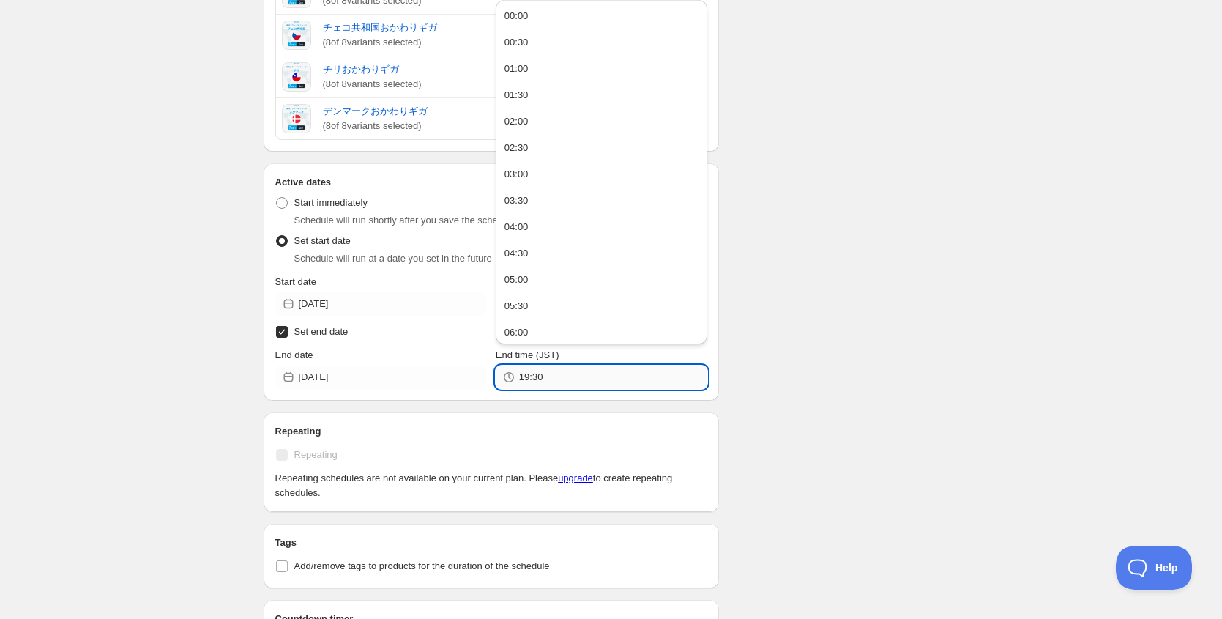
click at [559, 382] on input "19:30" at bounding box center [613, 376] width 188 height 23
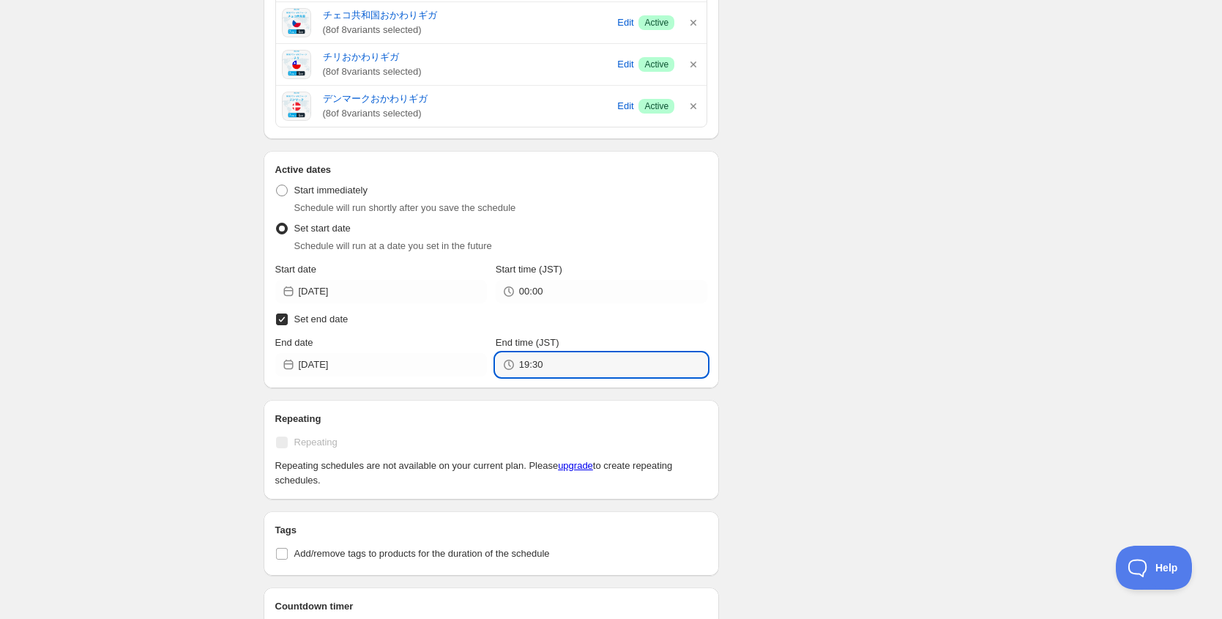
scroll to position [1696, 0]
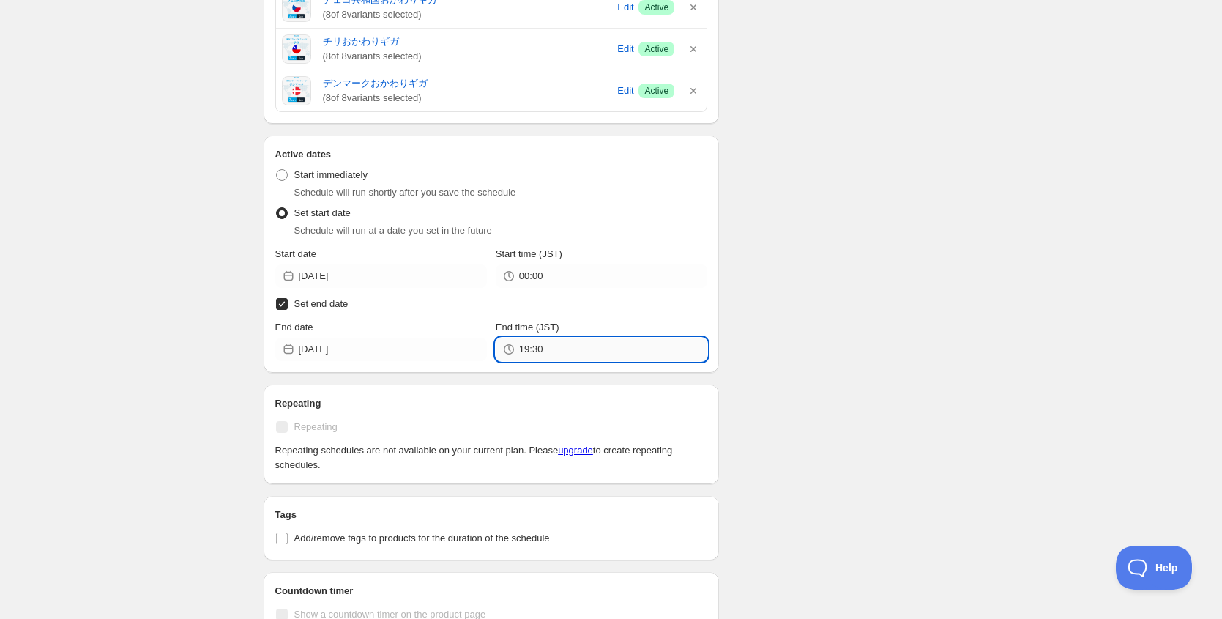
click at [553, 355] on input "19:30" at bounding box center [613, 349] width 188 height 23
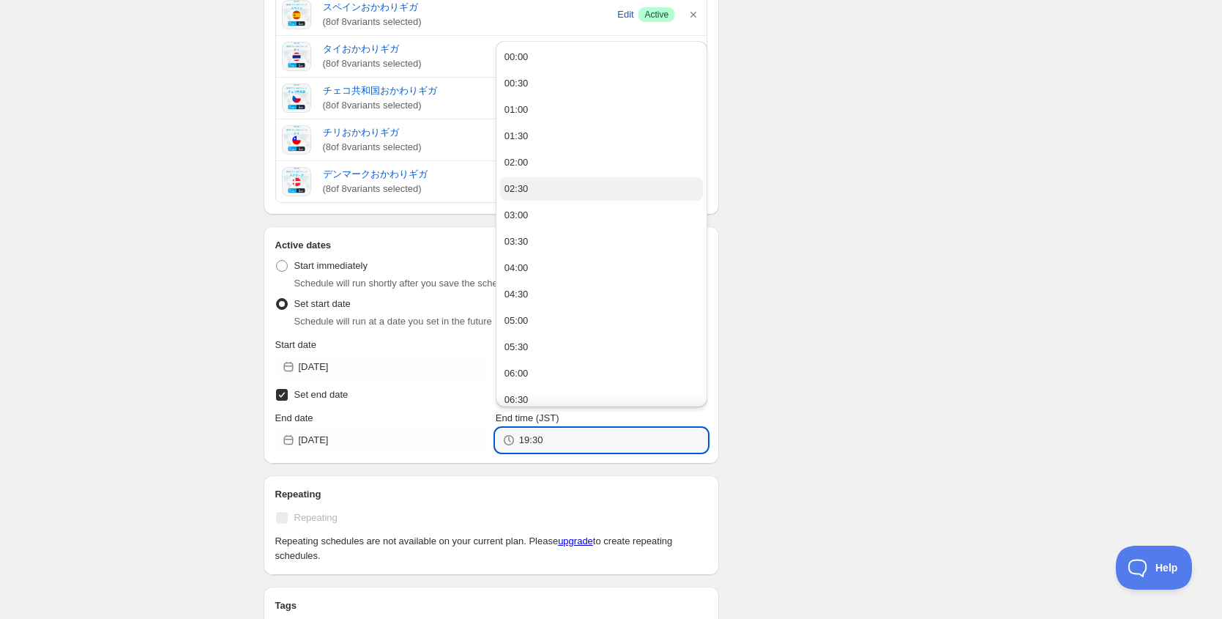
scroll to position [1592, 0]
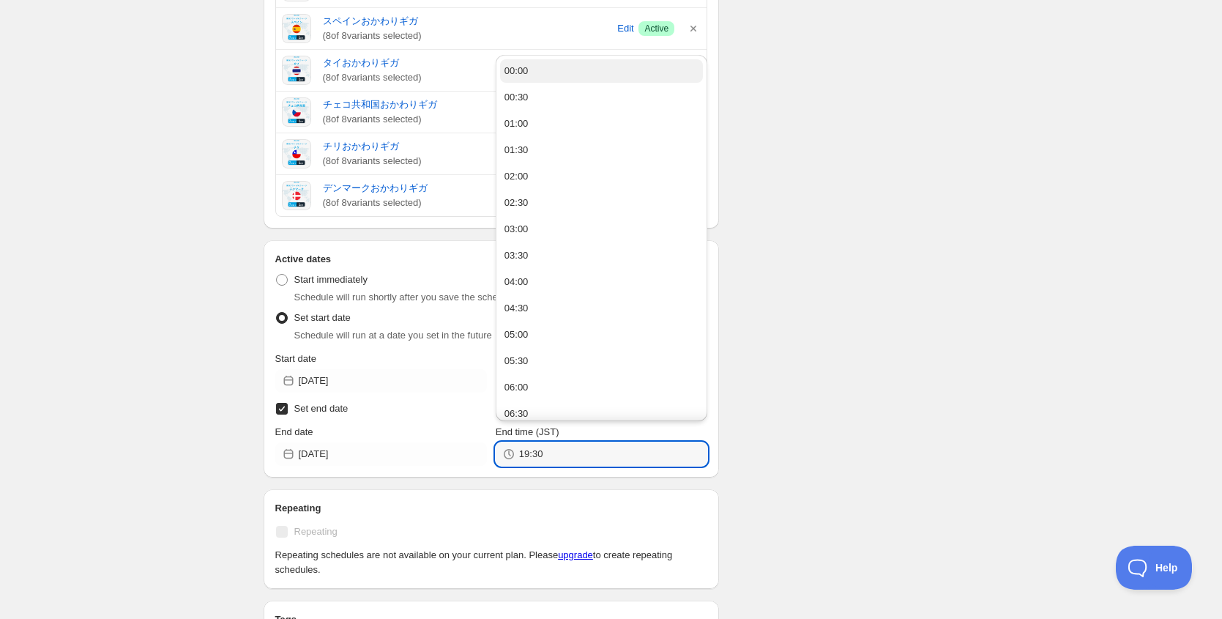
click at [534, 73] on button "00:00" at bounding box center [601, 70] width 203 height 23
type input "00:00"
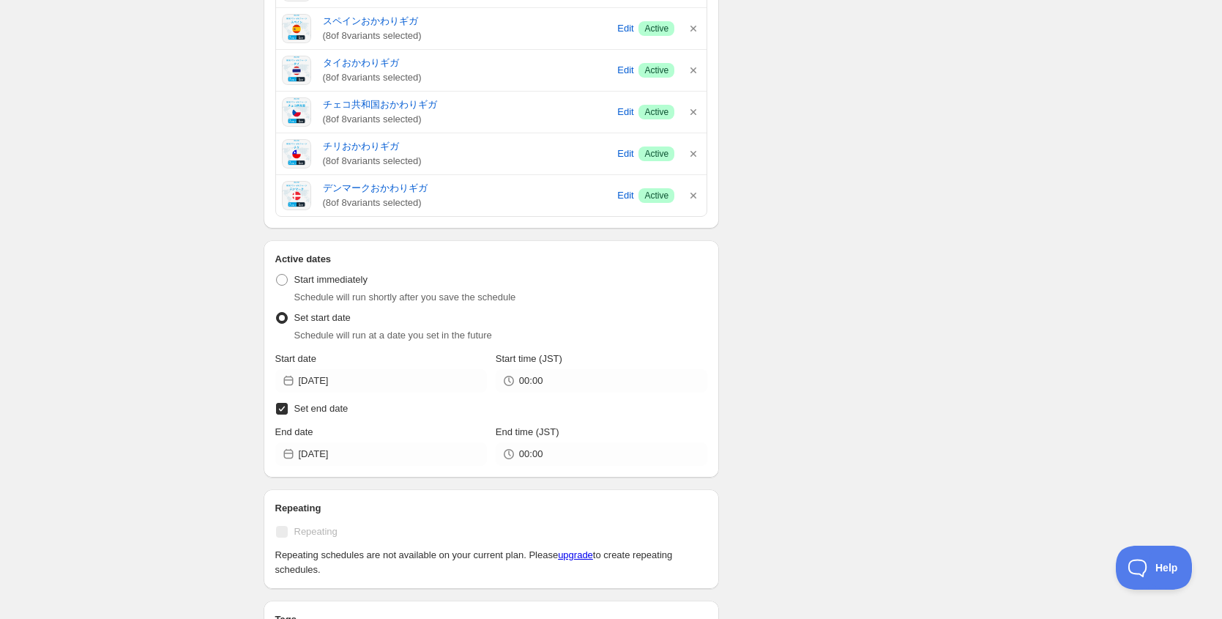
click at [640, 416] on label "Set end date" at bounding box center [491, 408] width 433 height 21
click at [288, 414] on input "Set end date" at bounding box center [282, 409] width 12 height 12
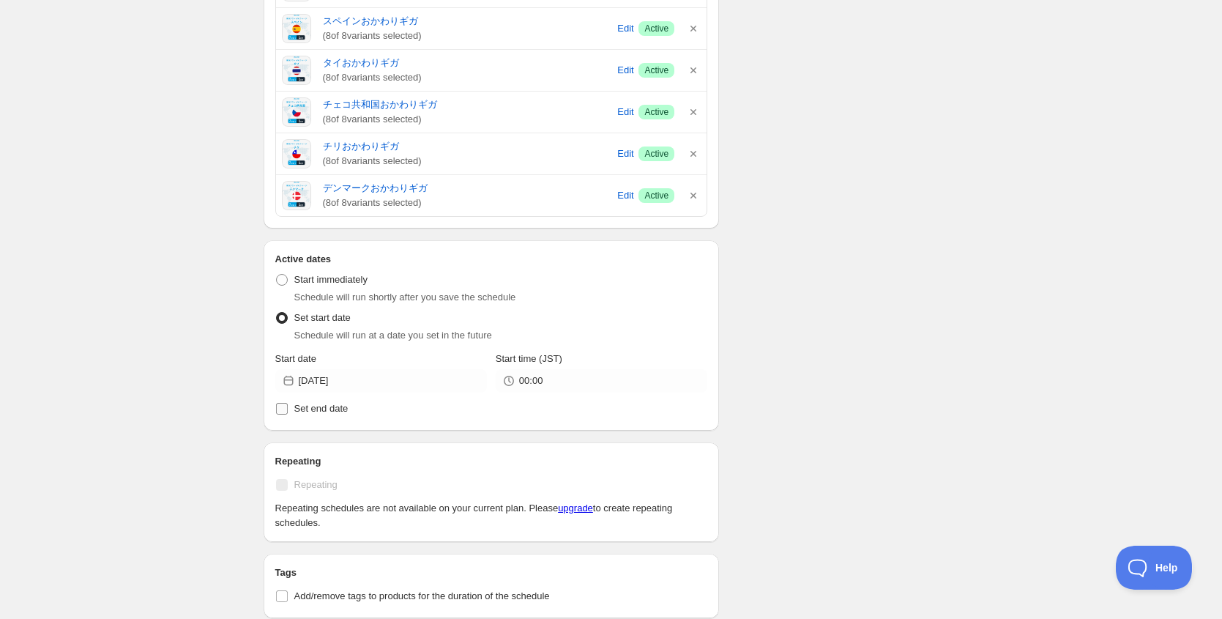
click at [337, 416] on label "Set end date" at bounding box center [491, 408] width 433 height 21
click at [288, 414] on input "Set end date" at bounding box center [282, 409] width 12 height 12
checkbox input "true"
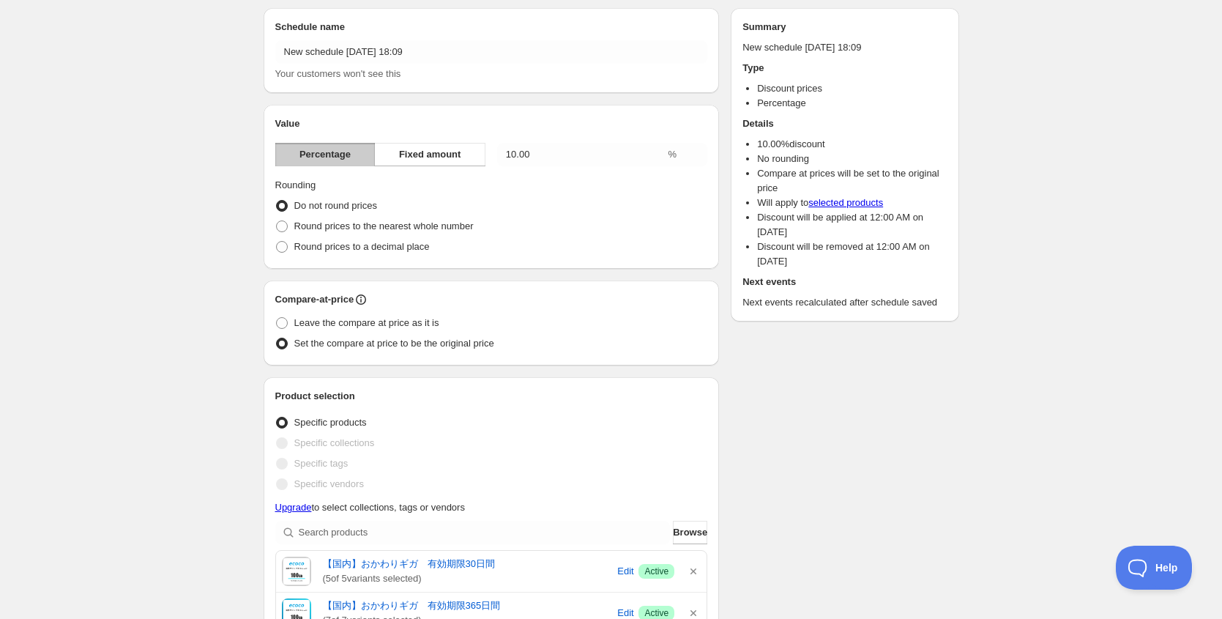
scroll to position [0, 0]
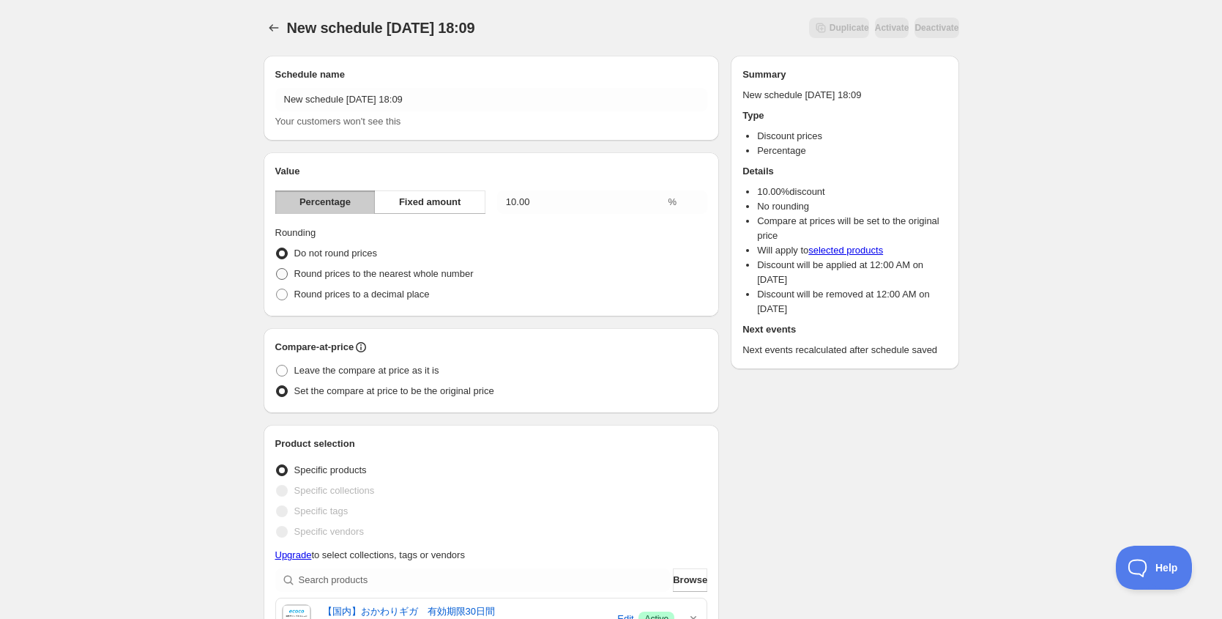
click at [284, 273] on span at bounding box center [282, 274] width 12 height 12
click at [277, 269] on input "Round prices to the nearest whole number" at bounding box center [276, 268] width 1 height 1
radio input "true"
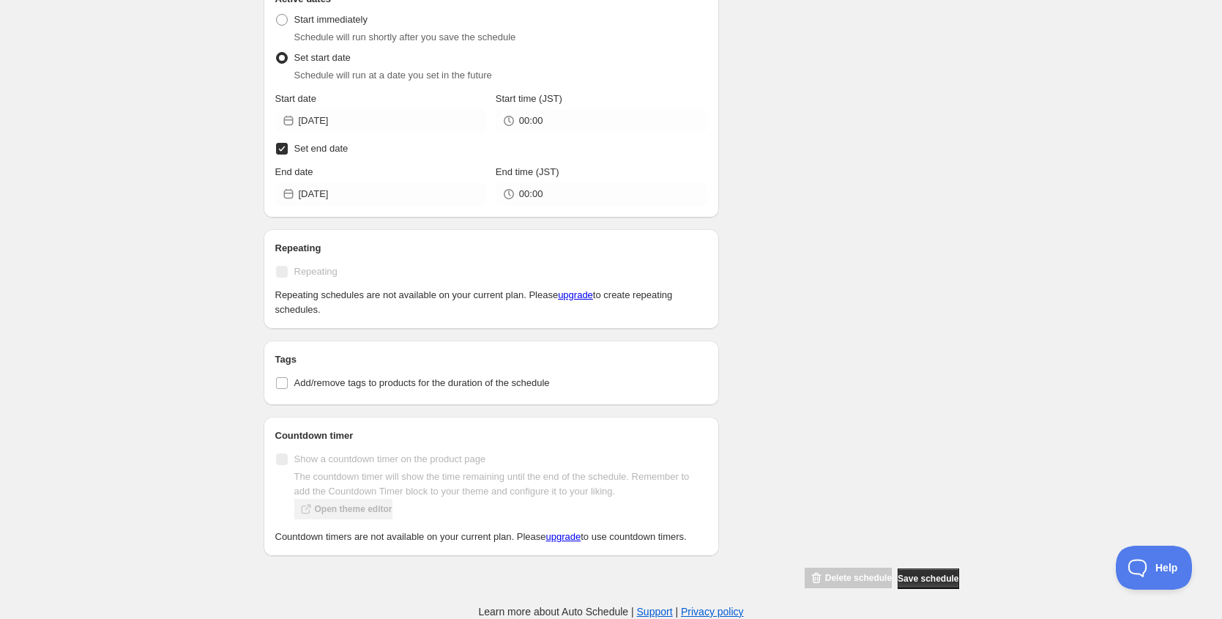
scroll to position [1860, 0]
click at [282, 379] on input "Add/remove tags to products for the duration of the schedule" at bounding box center [282, 383] width 12 height 12
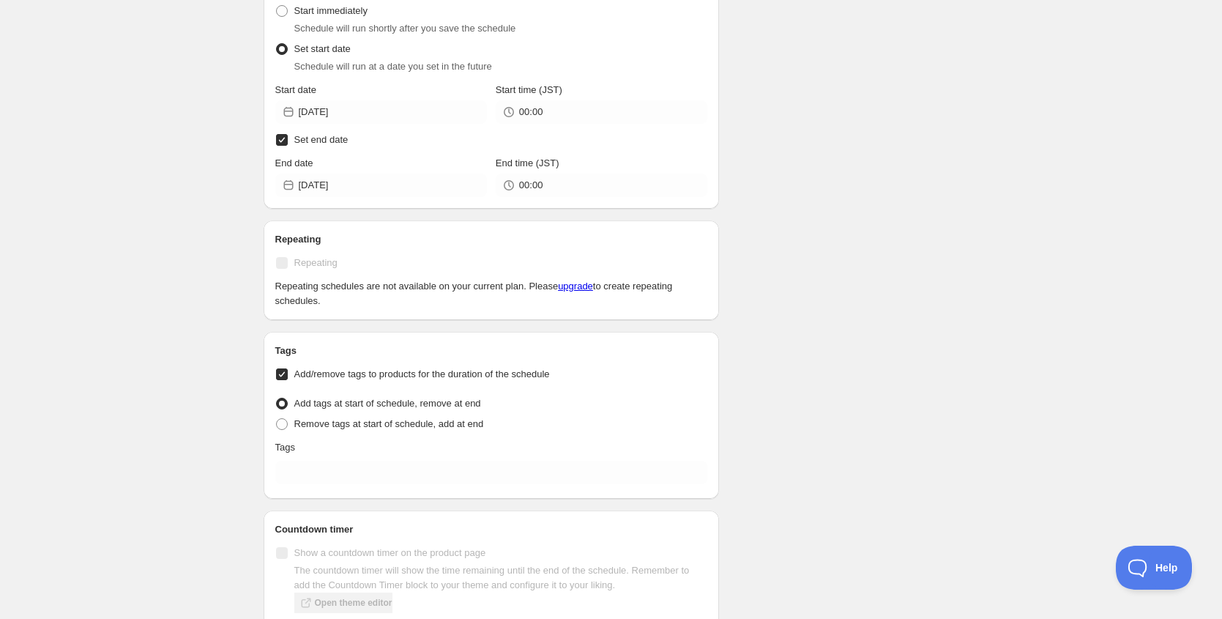
click at [282, 379] on input "Add/remove tags to products for the duration of the schedule" at bounding box center [282, 374] width 12 height 12
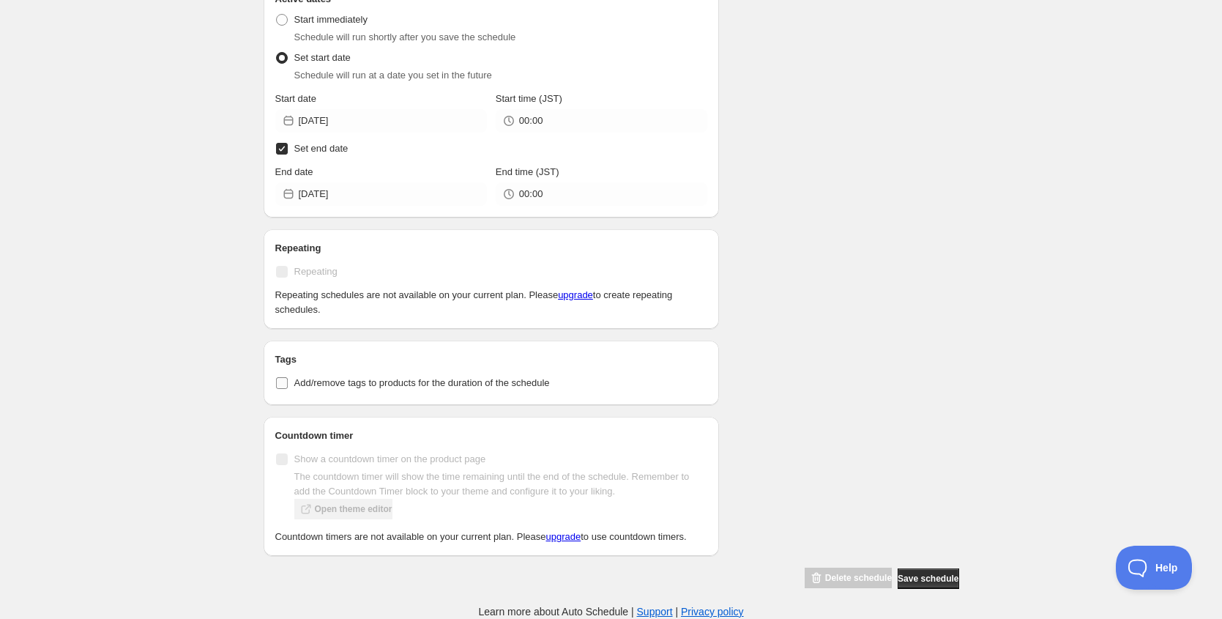
click at [655, 377] on label "Add/remove tags to products for the duration of the schedule" at bounding box center [491, 383] width 433 height 21
click at [288, 377] on input "Add/remove tags to products for the duration of the schedule" at bounding box center [282, 383] width 12 height 12
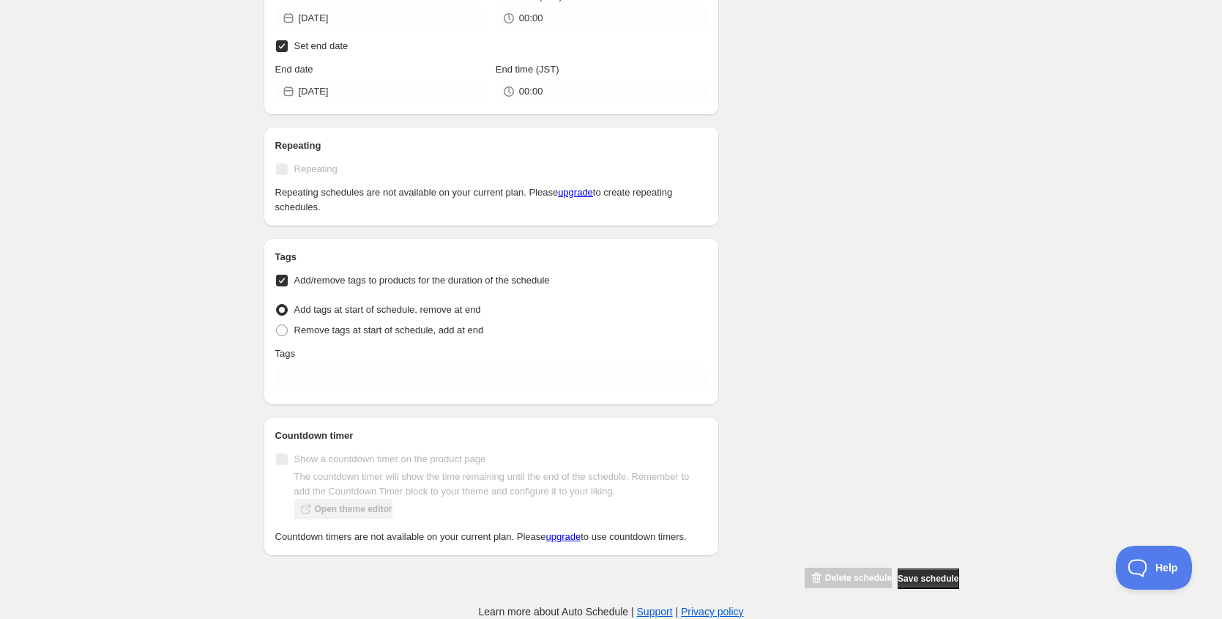
scroll to position [1967, 0]
click at [284, 275] on input "Add/remove tags to products for the duration of the schedule" at bounding box center [282, 281] width 12 height 12
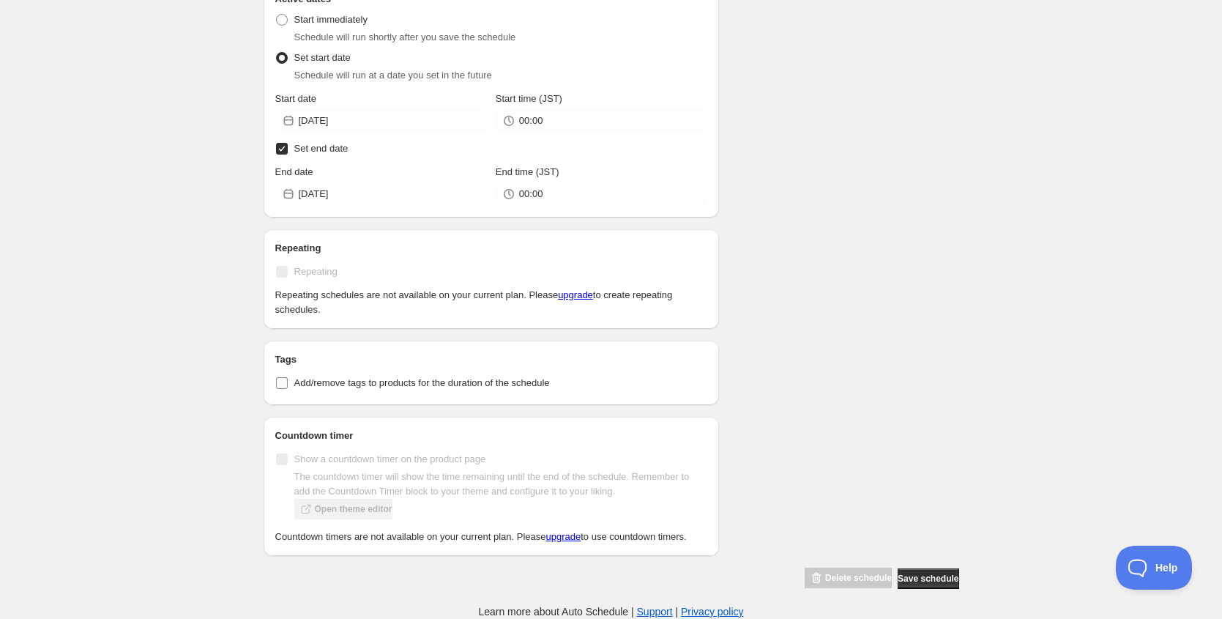
click at [694, 373] on label "Add/remove tags to products for the duration of the schedule" at bounding box center [491, 383] width 433 height 21
click at [288, 377] on input "Add/remove tags to products for the duration of the schedule" at bounding box center [282, 383] width 12 height 12
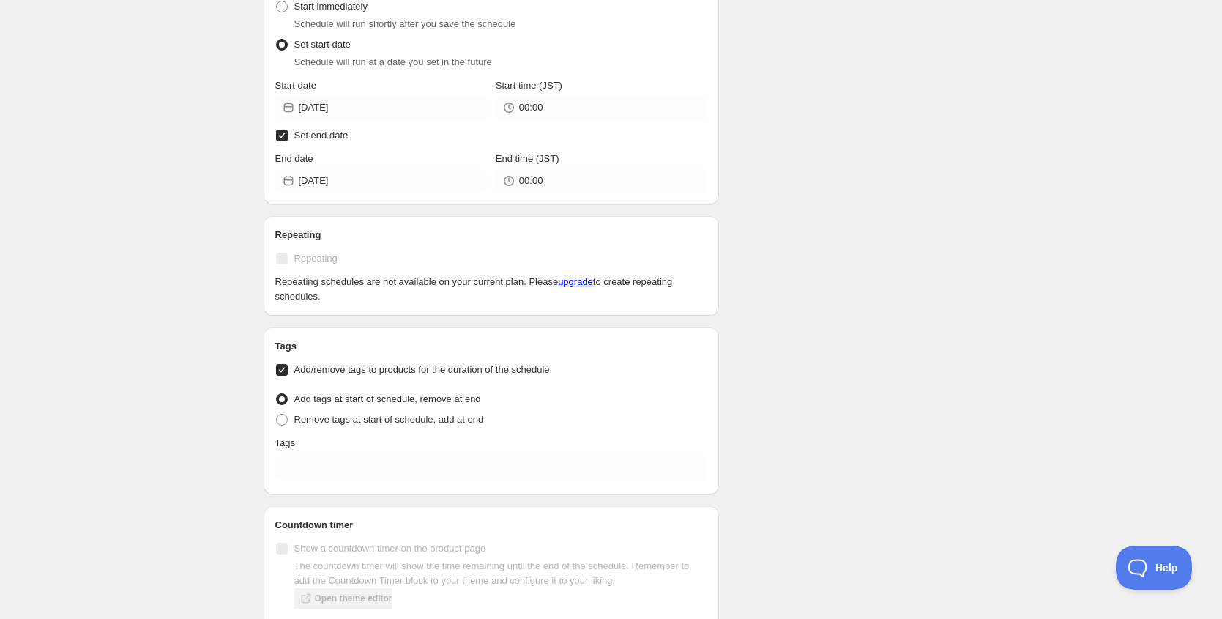
click at [438, 351] on h2 "Tags" at bounding box center [491, 346] width 433 height 15
click at [456, 373] on span "Add/remove tags to products for the duration of the schedule" at bounding box center [422, 369] width 256 height 11
click at [288, 373] on input "Add/remove tags to products for the duration of the schedule" at bounding box center [282, 370] width 12 height 12
checkbox input "false"
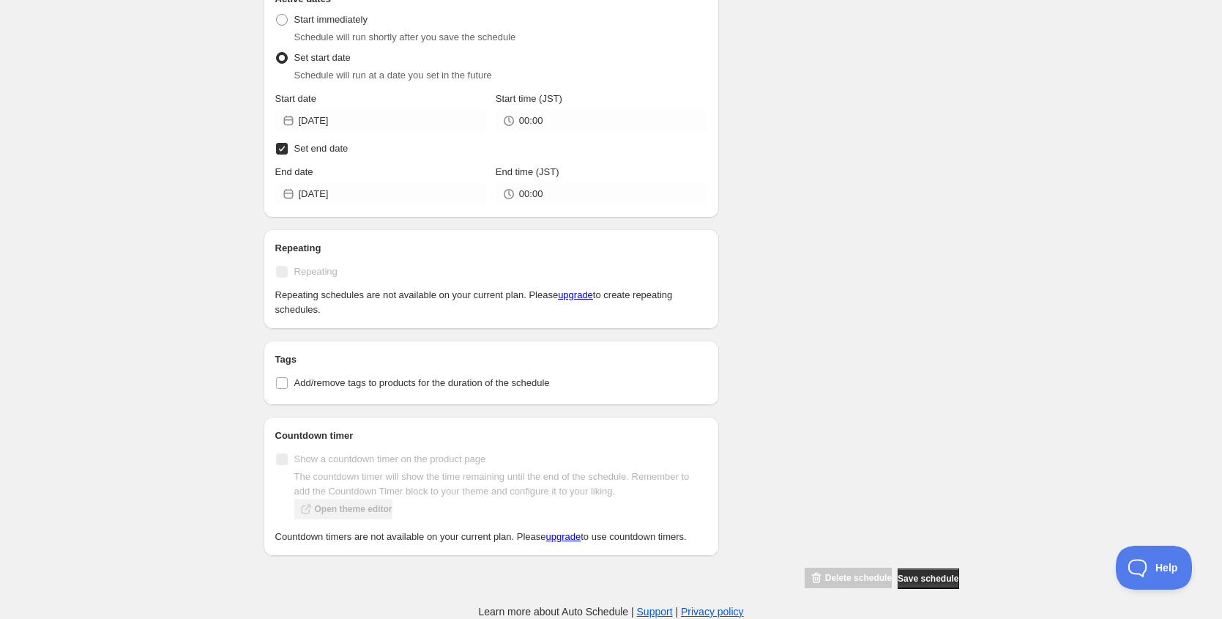
click at [712, 385] on div "Tags Add/remove tags to products for the duration of the schedule" at bounding box center [492, 372] width 456 height 64
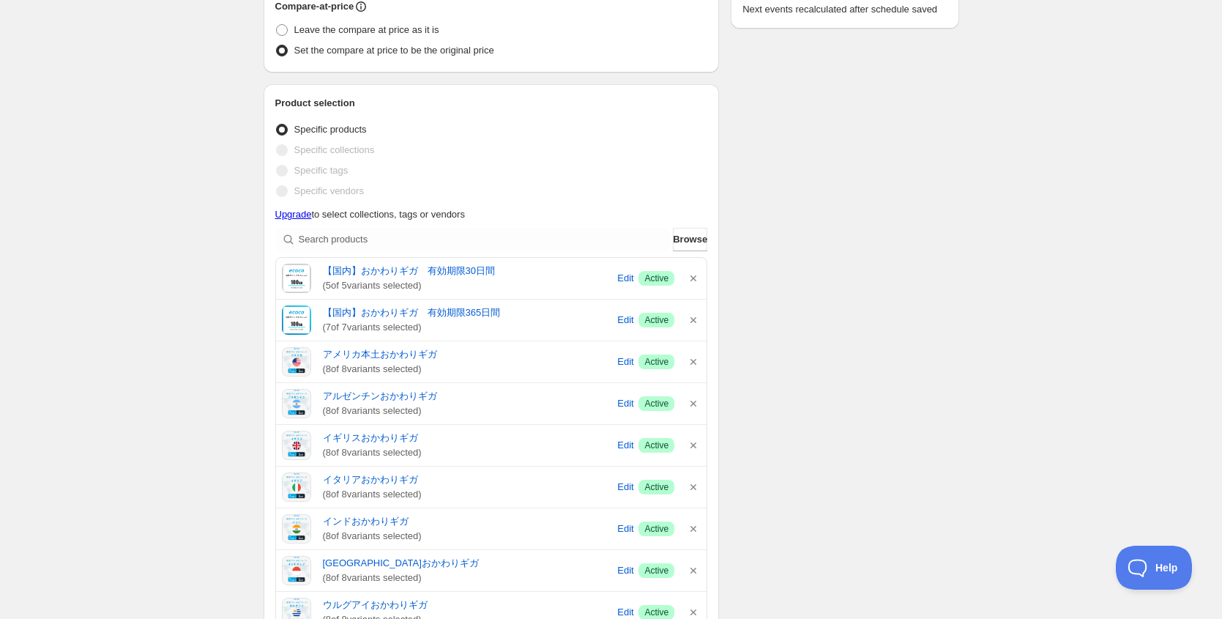
scroll to position [330, 0]
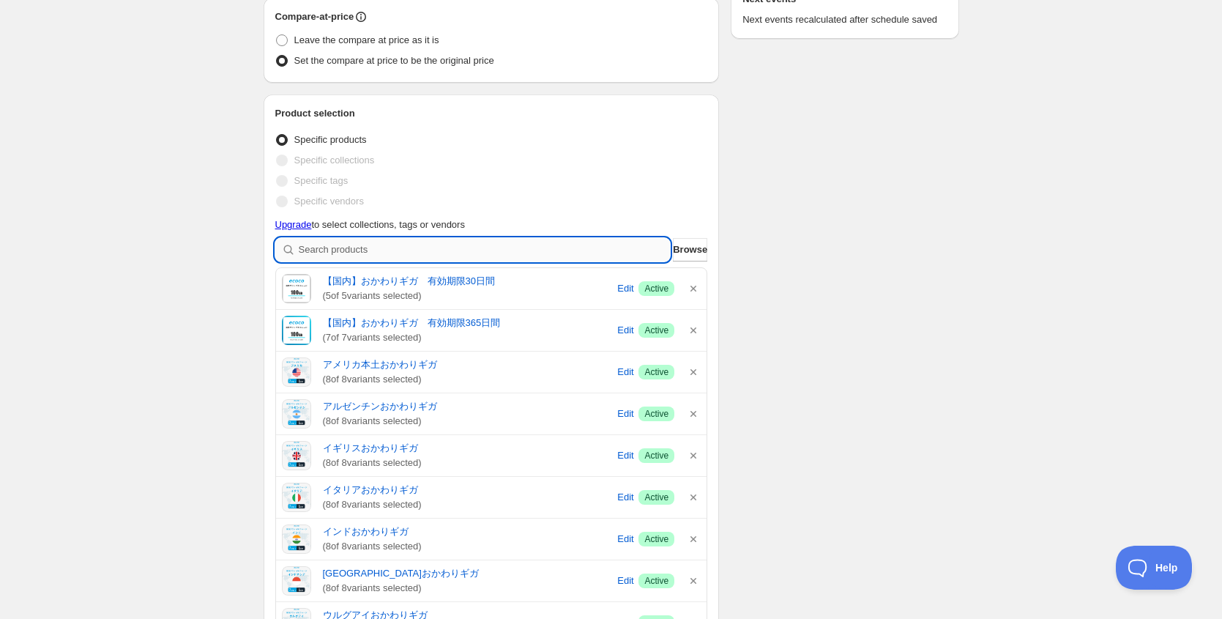
click at [538, 247] on input "search" at bounding box center [485, 249] width 372 height 23
click at [677, 253] on span "Browse" at bounding box center [690, 249] width 34 height 15
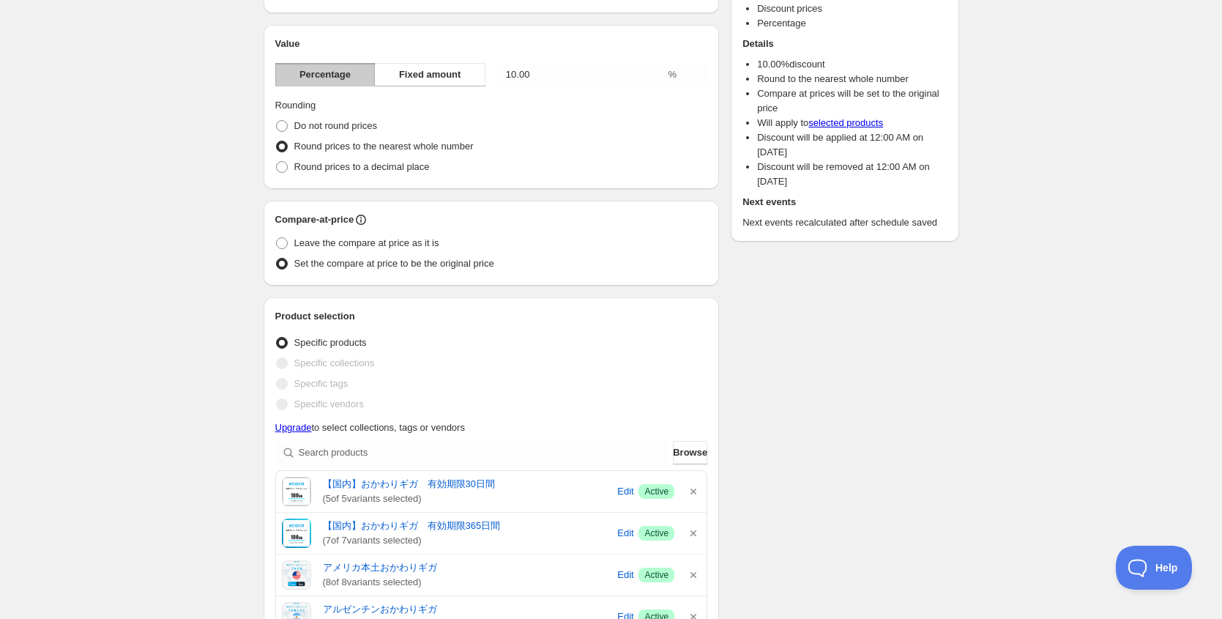
scroll to position [155, 0]
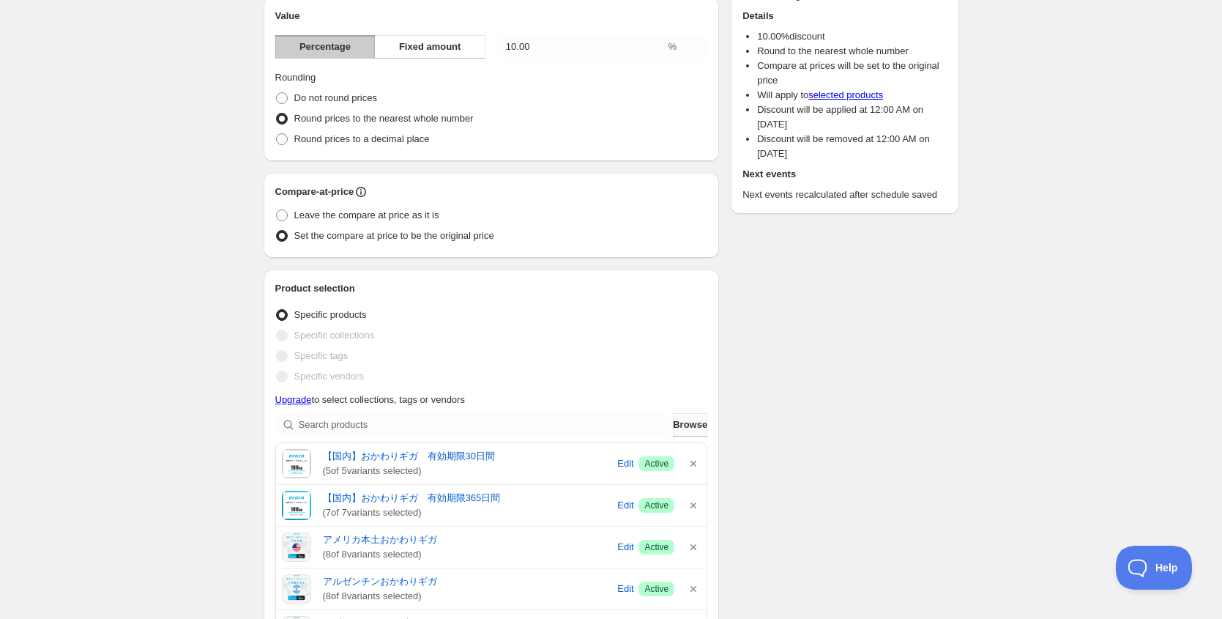
click at [690, 428] on span "Browse" at bounding box center [690, 424] width 34 height 15
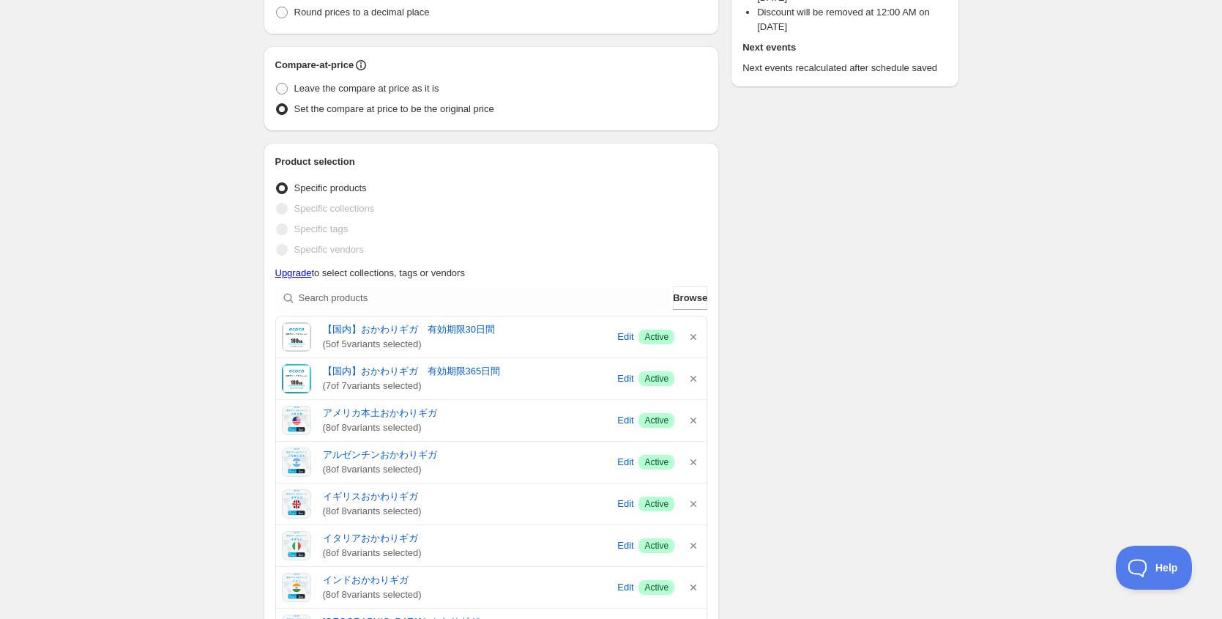
scroll to position [259, 0]
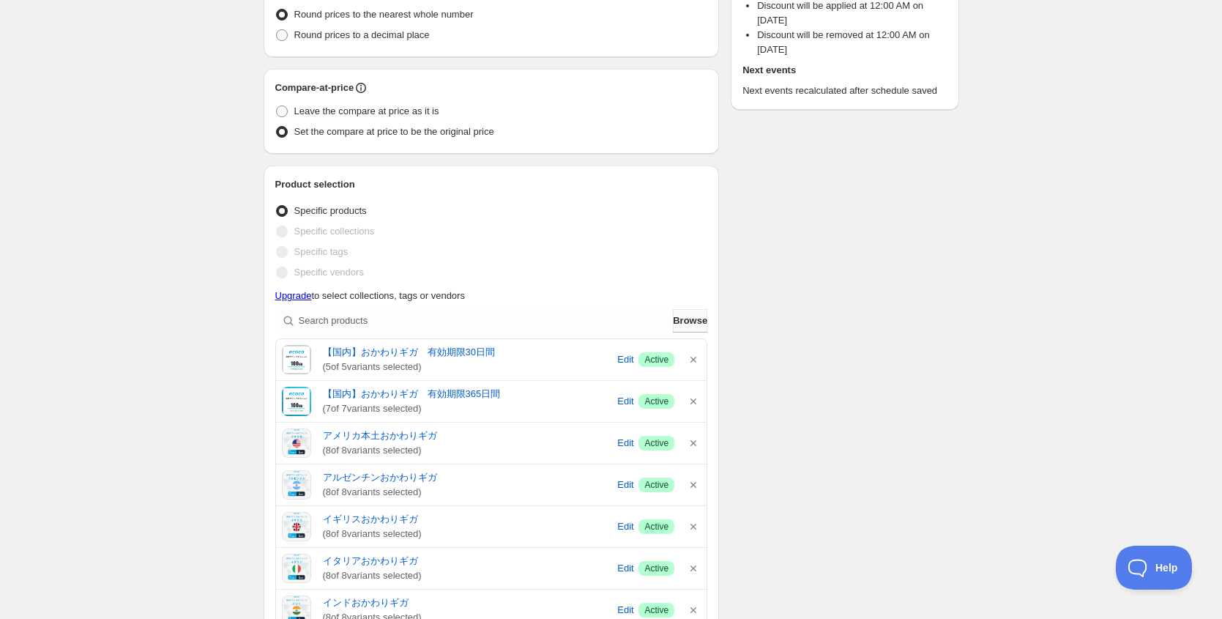
click at [690, 315] on span "Browse" at bounding box center [690, 320] width 34 height 15
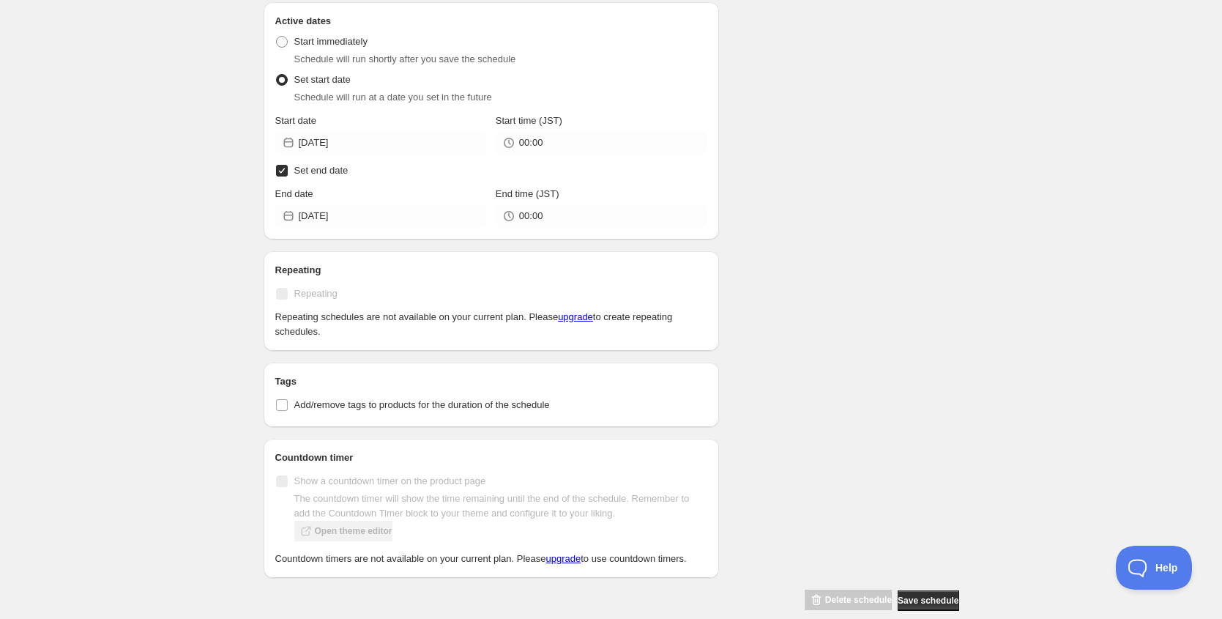
scroll to position [3075, 0]
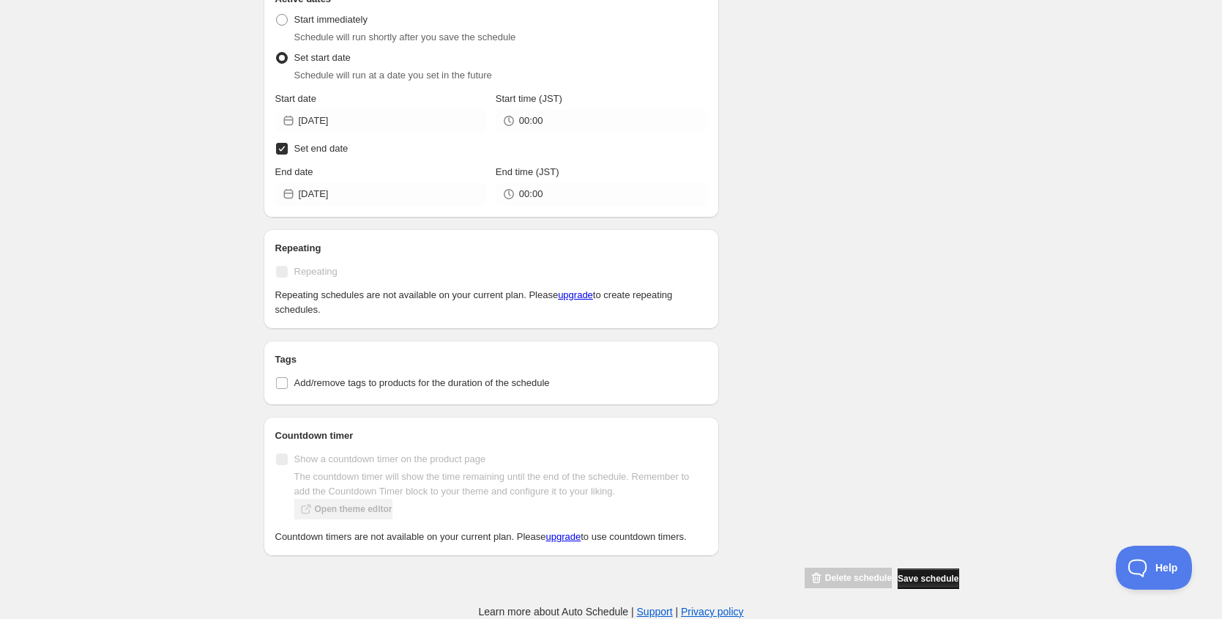
click at [911, 584] on span "Save schedule" at bounding box center [928, 579] width 61 height 12
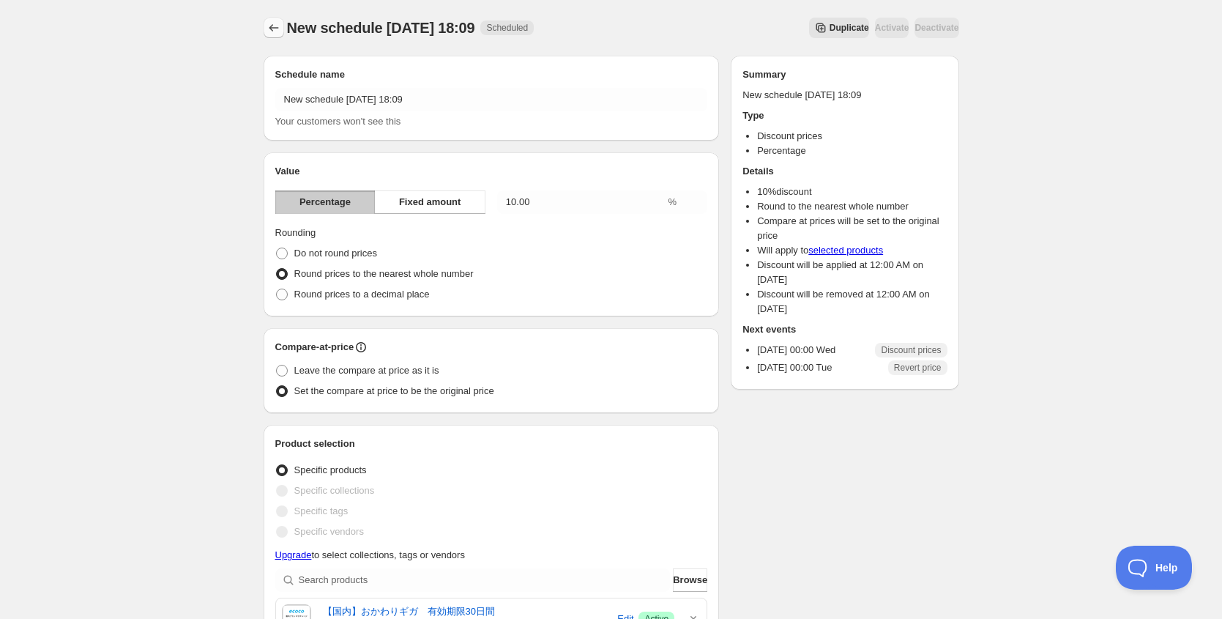
click at [277, 25] on icon "Schedules" at bounding box center [274, 28] width 15 height 15
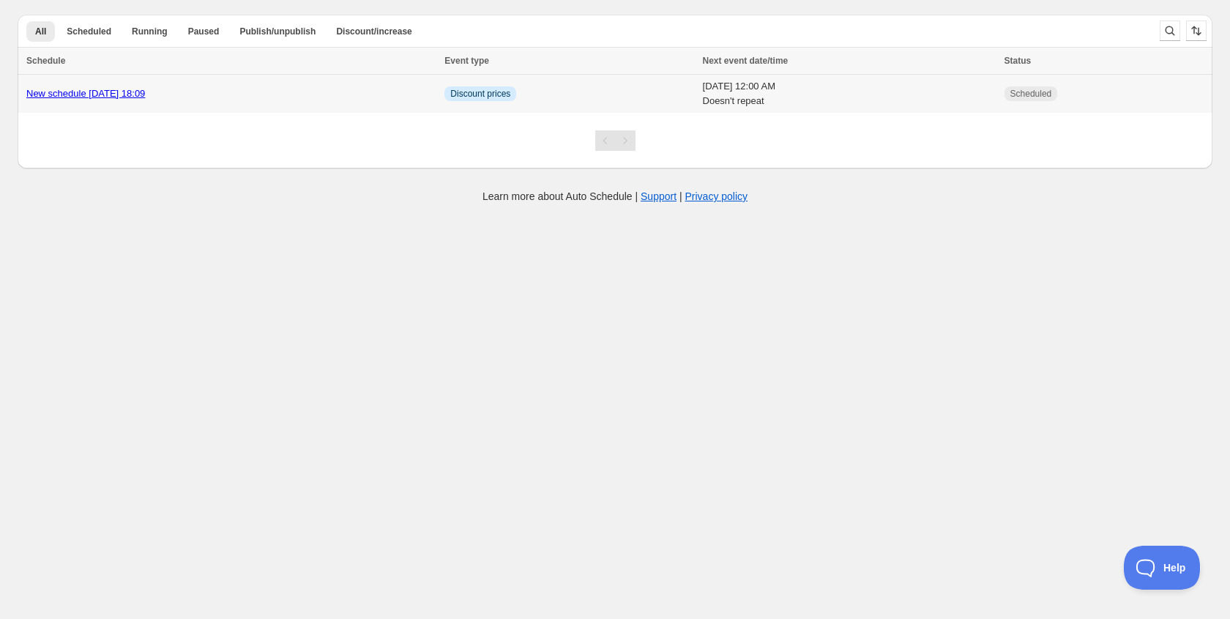
click at [728, 96] on td "[DATE] 12:00 AM Doesn't repeat" at bounding box center [849, 94] width 302 height 39
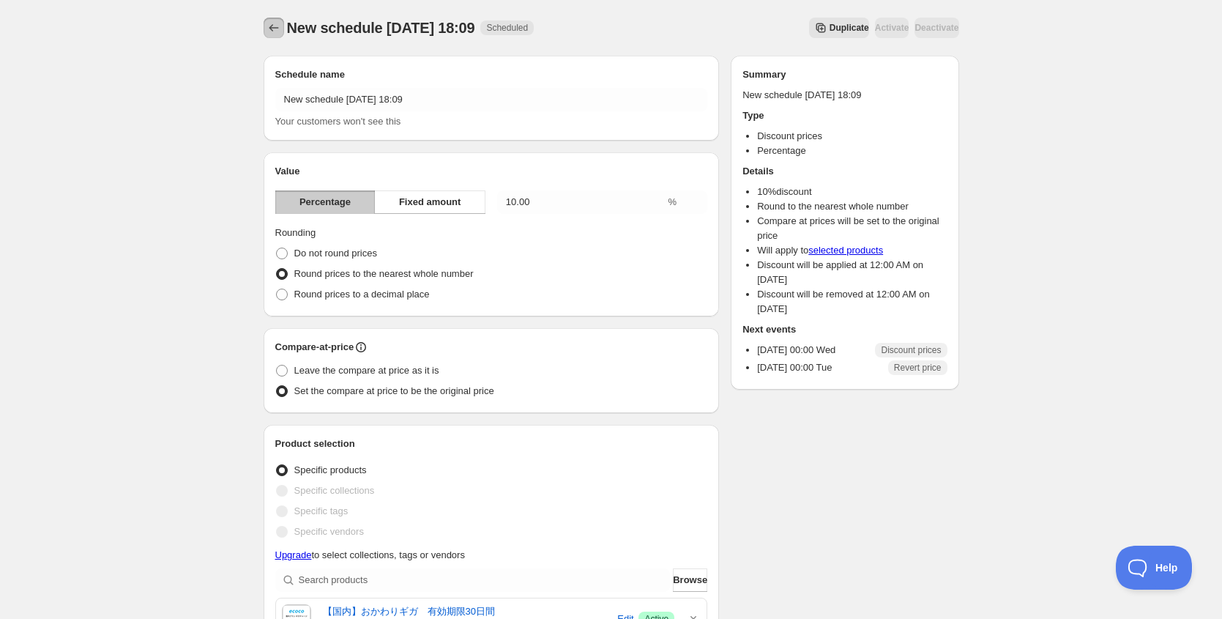
click at [275, 21] on icon "Schedules" at bounding box center [274, 28] width 15 height 15
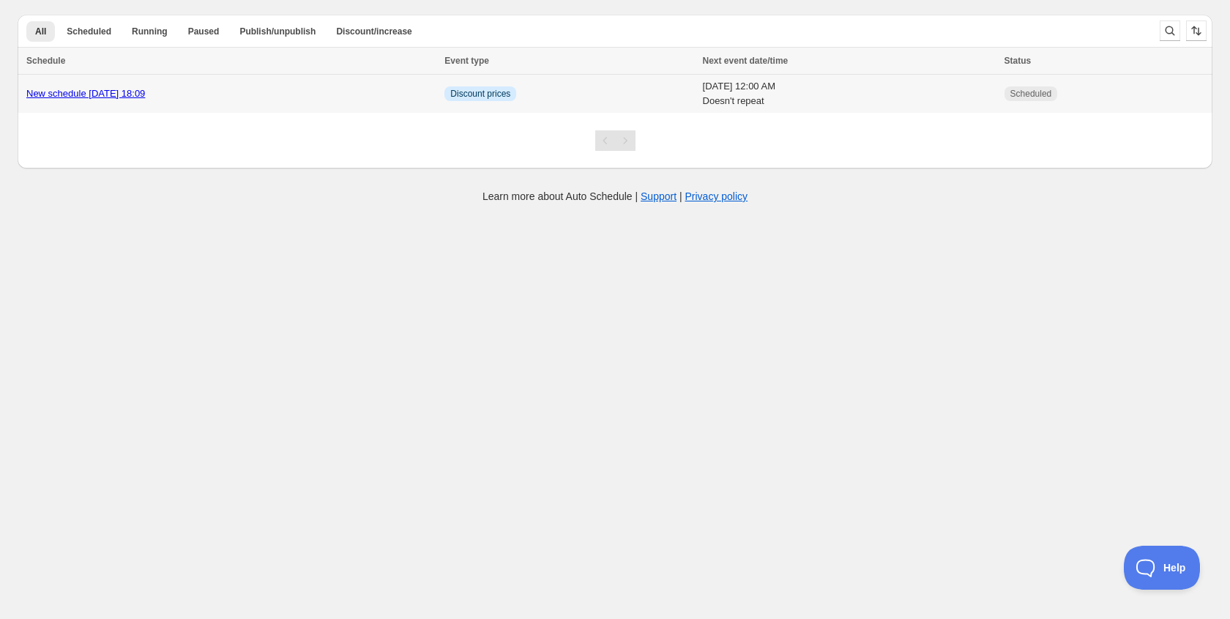
click at [145, 92] on link "New schedule [DATE] 18:09" at bounding box center [85, 93] width 119 height 11
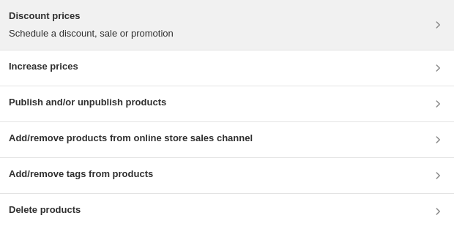
click at [106, 33] on p "Schedule a discount, sale or promotion" at bounding box center [91, 33] width 165 height 15
